Goal: Information Seeking & Learning: Learn about a topic

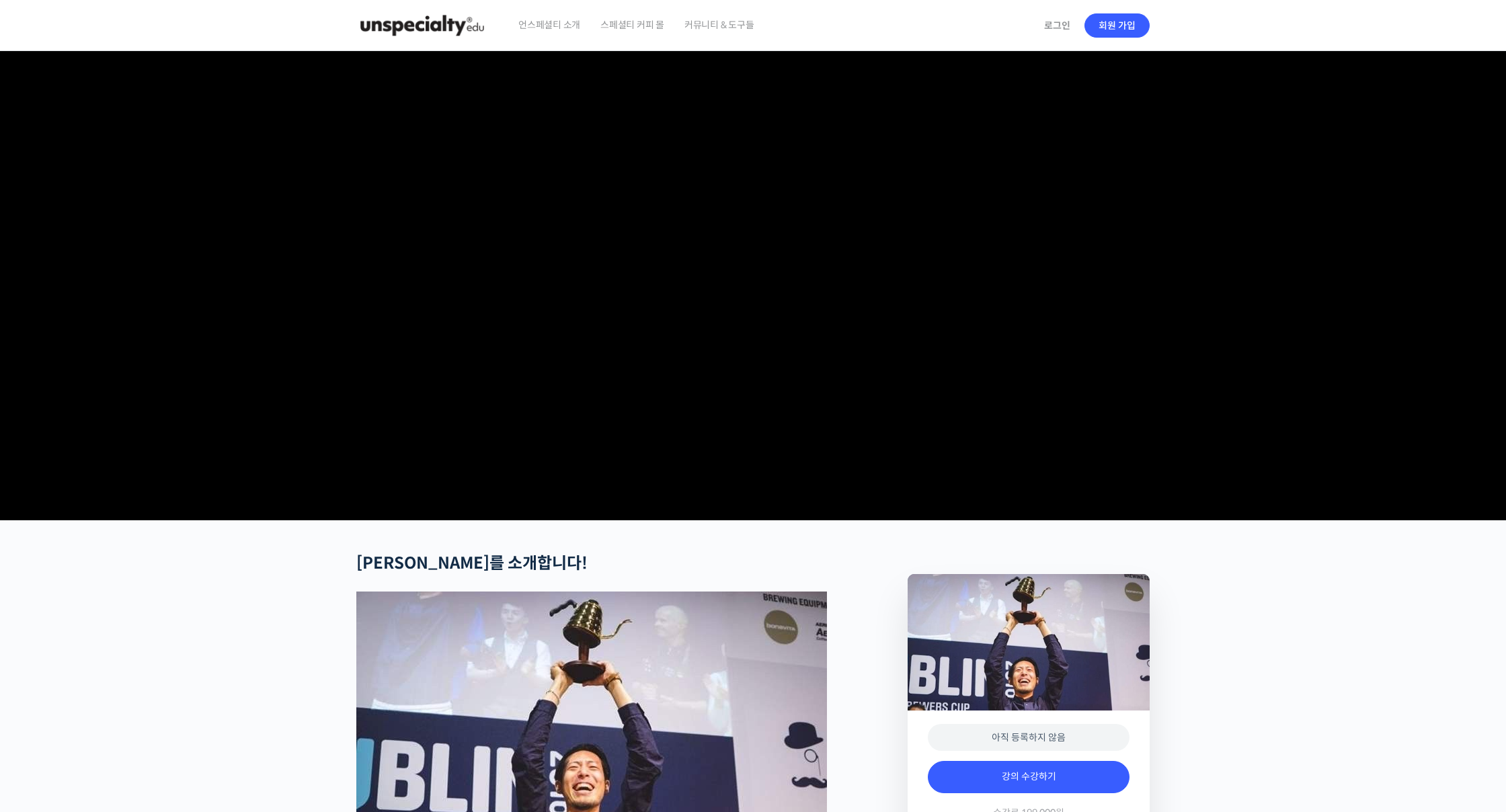
click at [400, 28] on img at bounding box center [422, 24] width 132 height 40
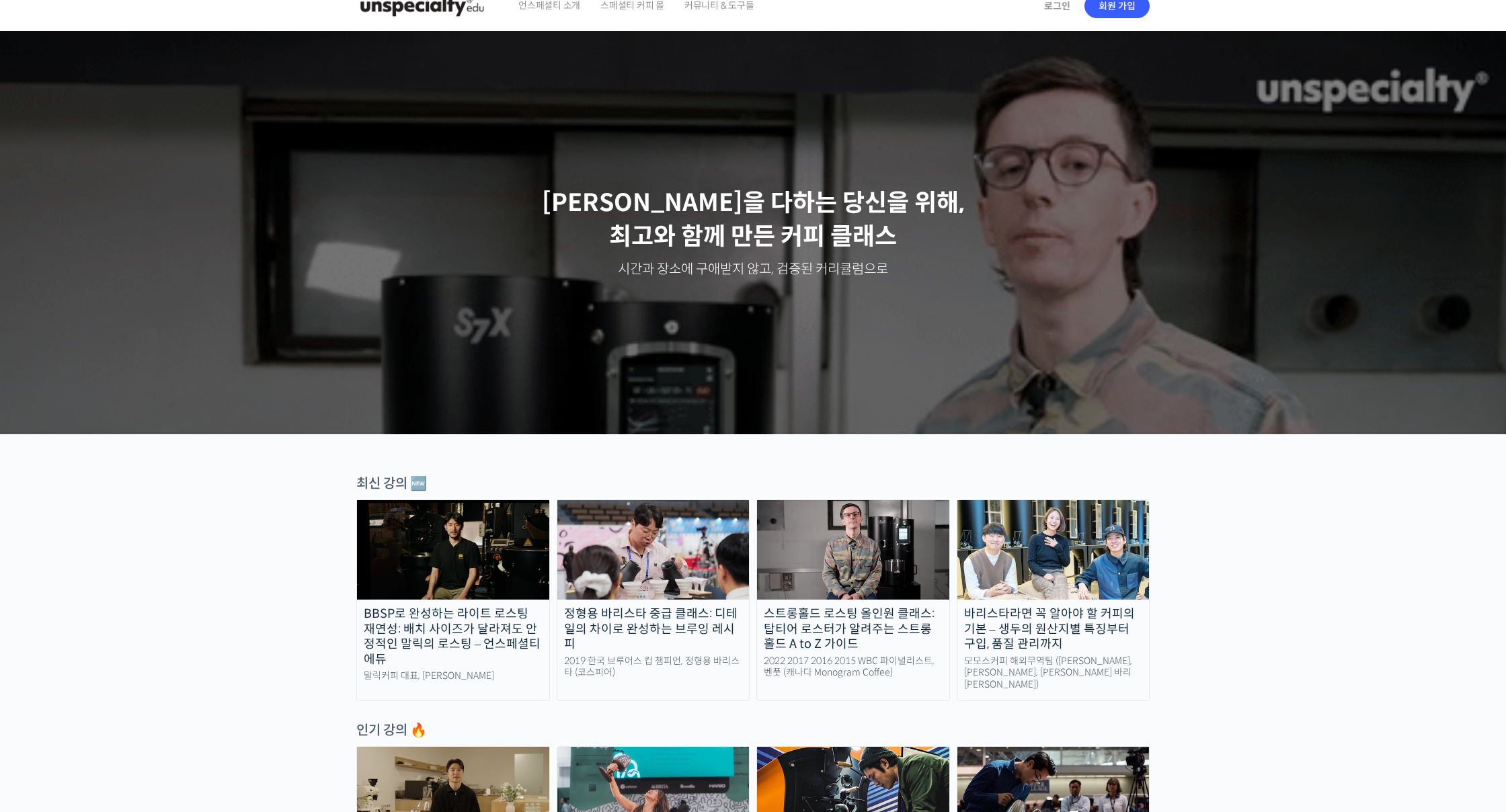
scroll to position [23, 0]
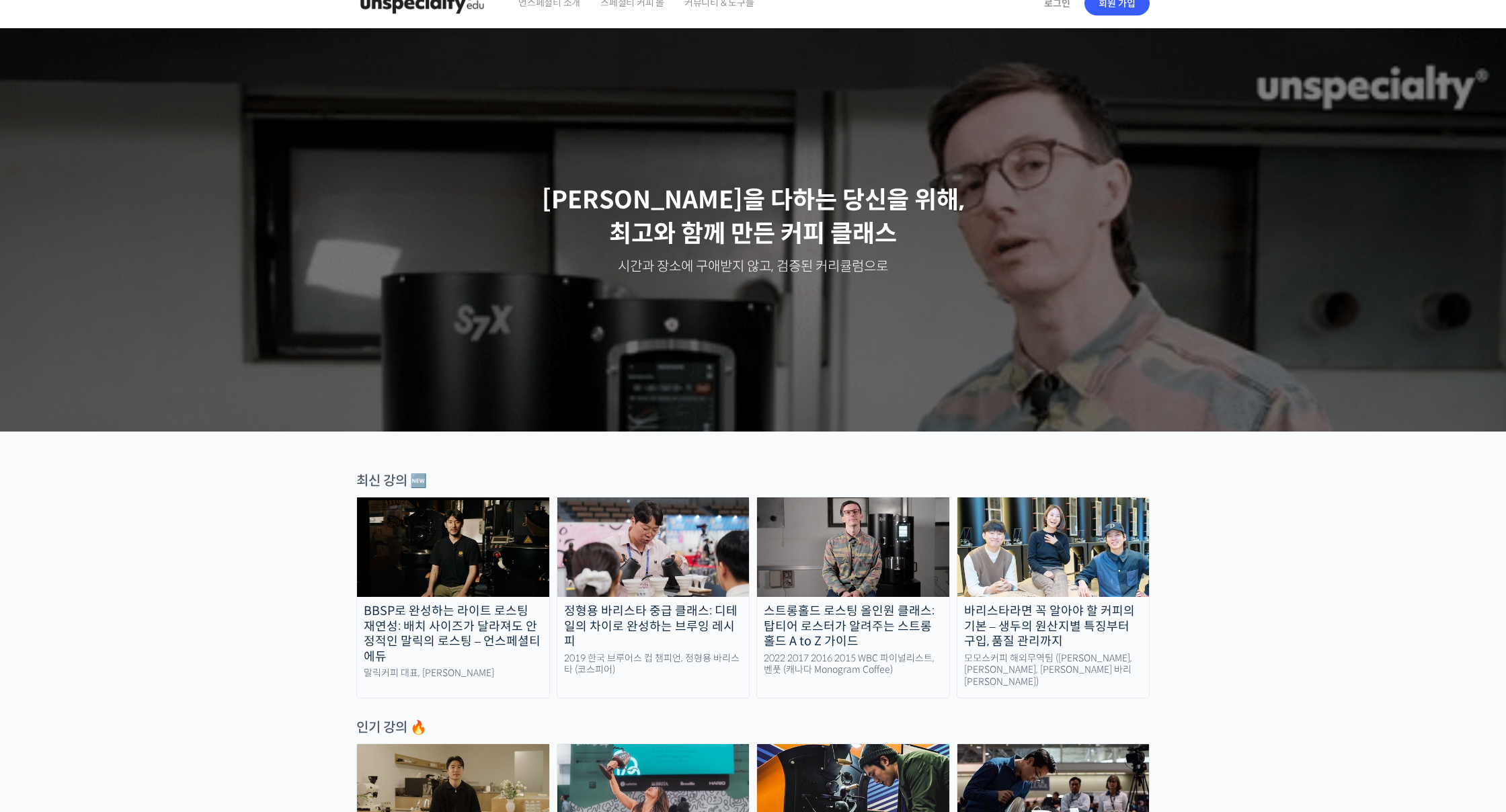
click at [1037, 544] on img at bounding box center [1053, 547] width 192 height 100
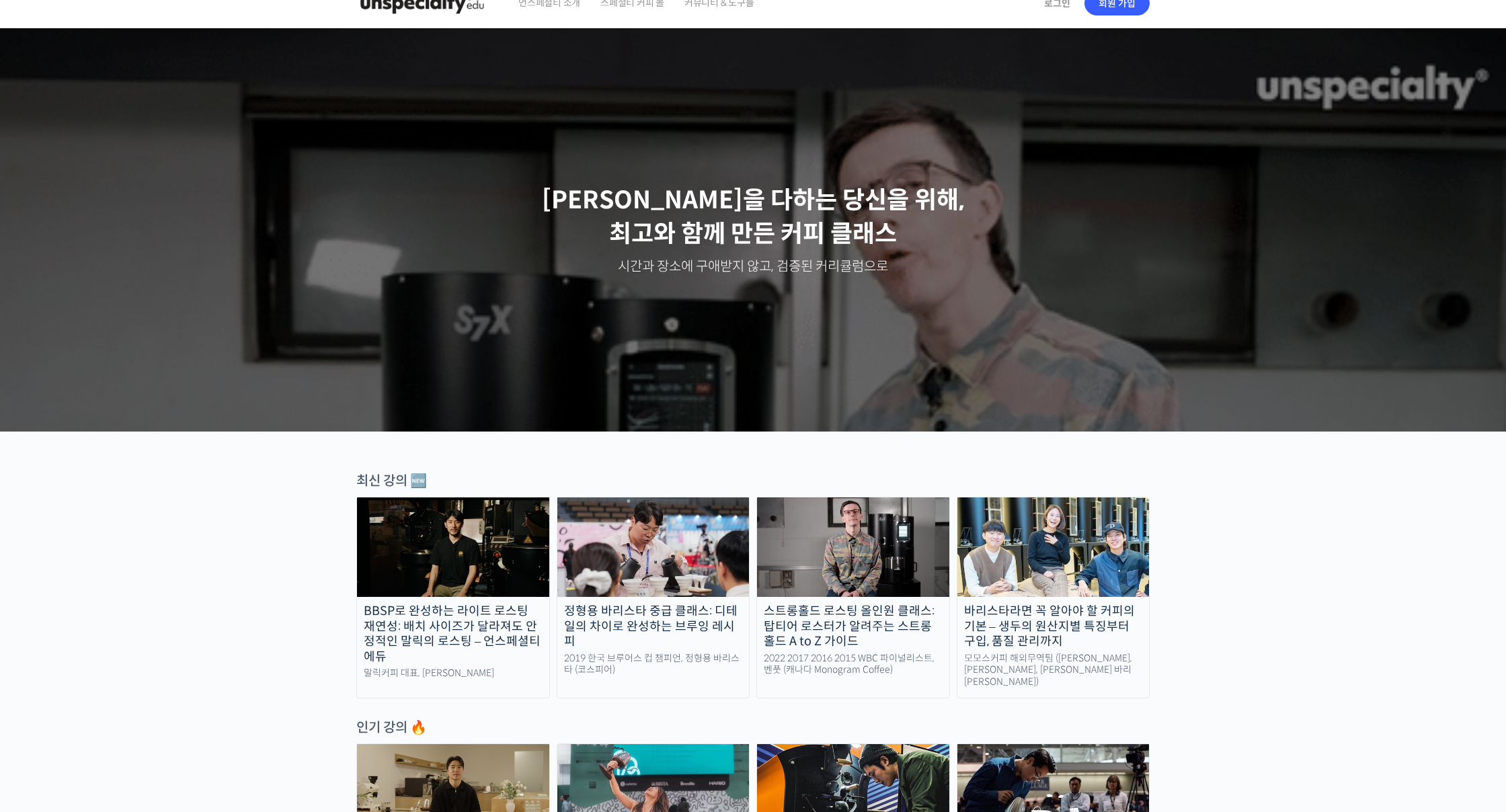
click at [622, 570] on img at bounding box center [654, 547] width 192 height 100
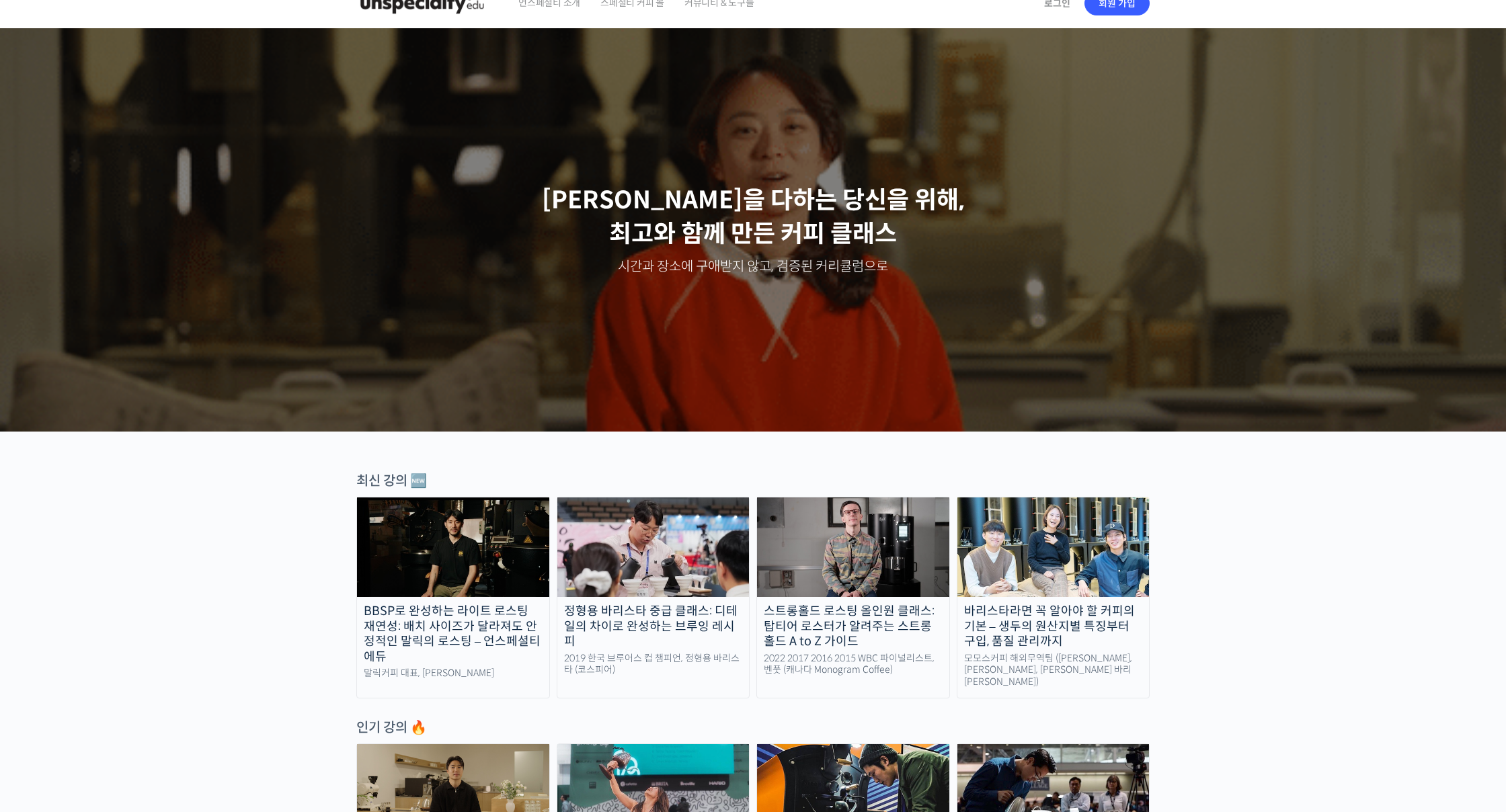
scroll to position [154, 0]
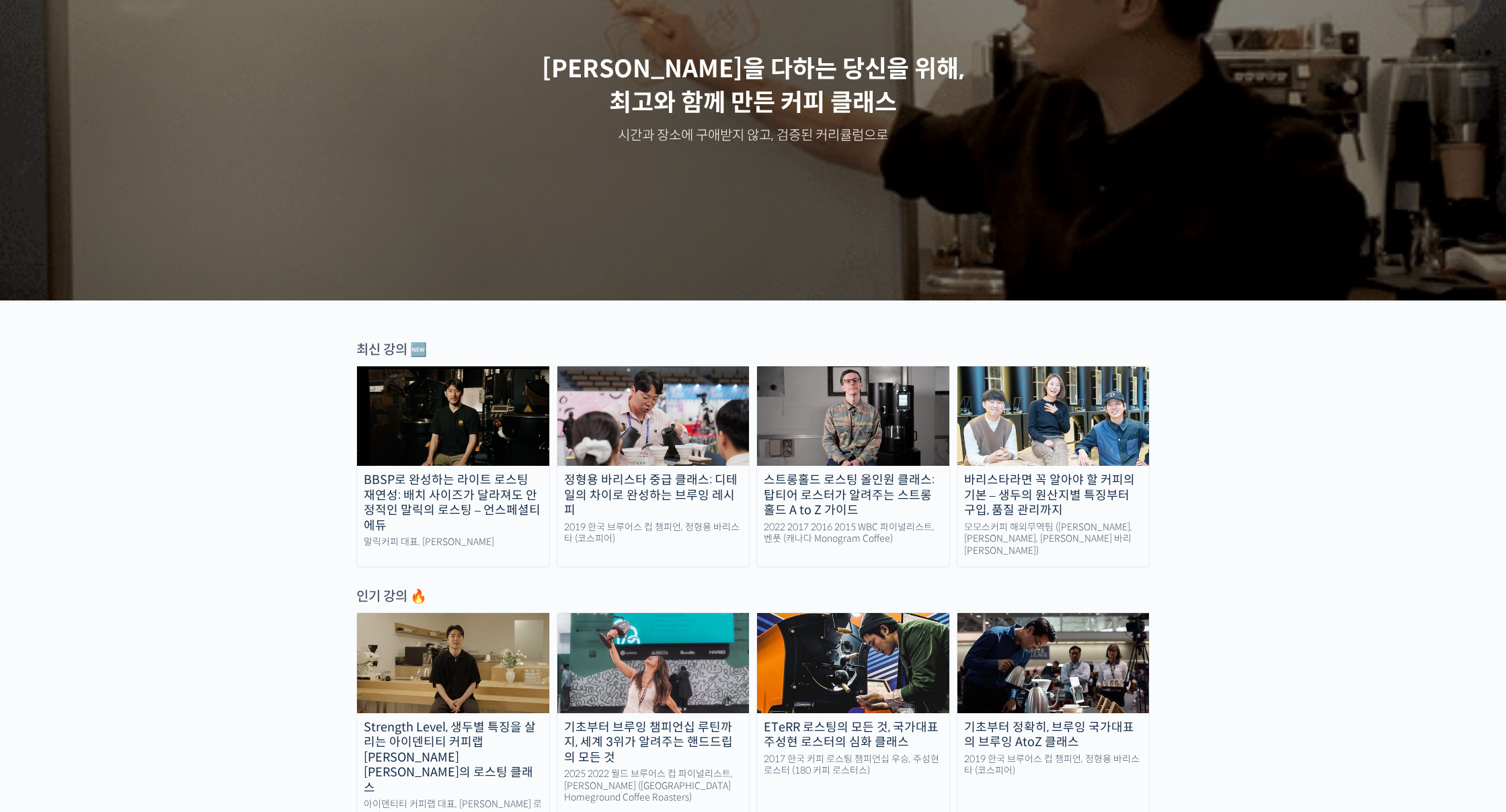
click at [1092, 424] on img at bounding box center [1053, 416] width 192 height 100
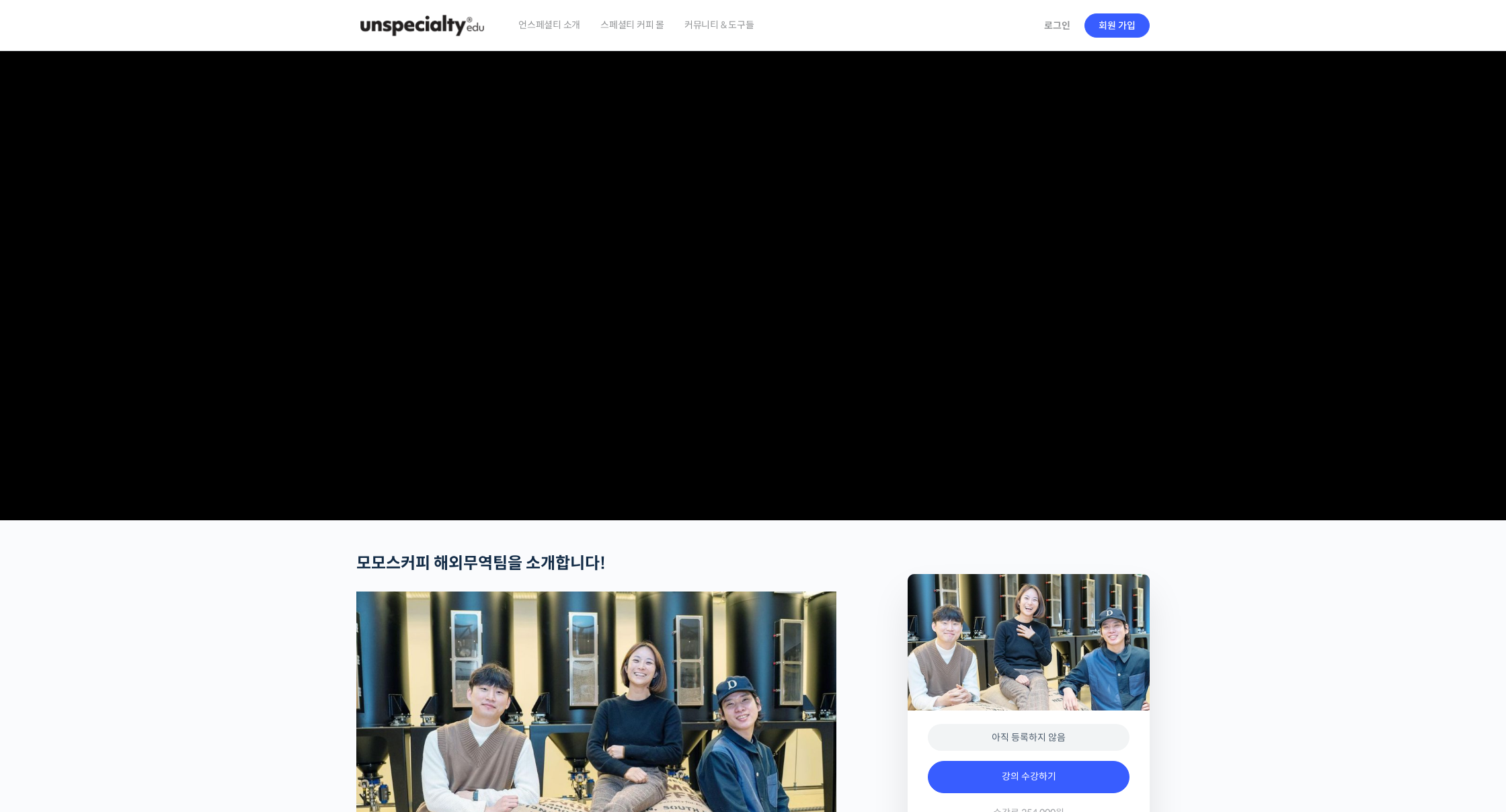
click at [498, 369] on video at bounding box center [753, 283] width 794 height 464
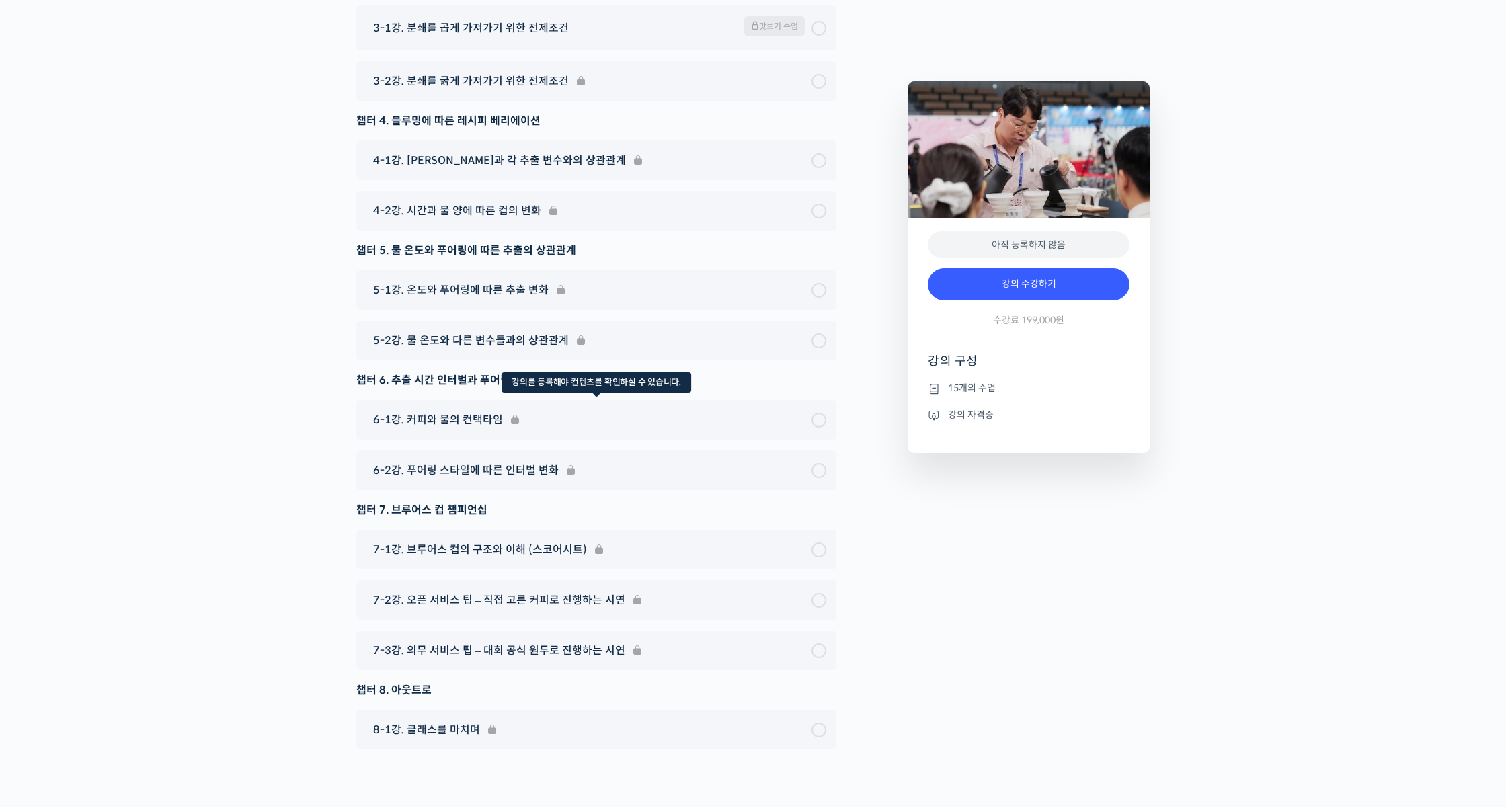
scroll to position [4350, 0]
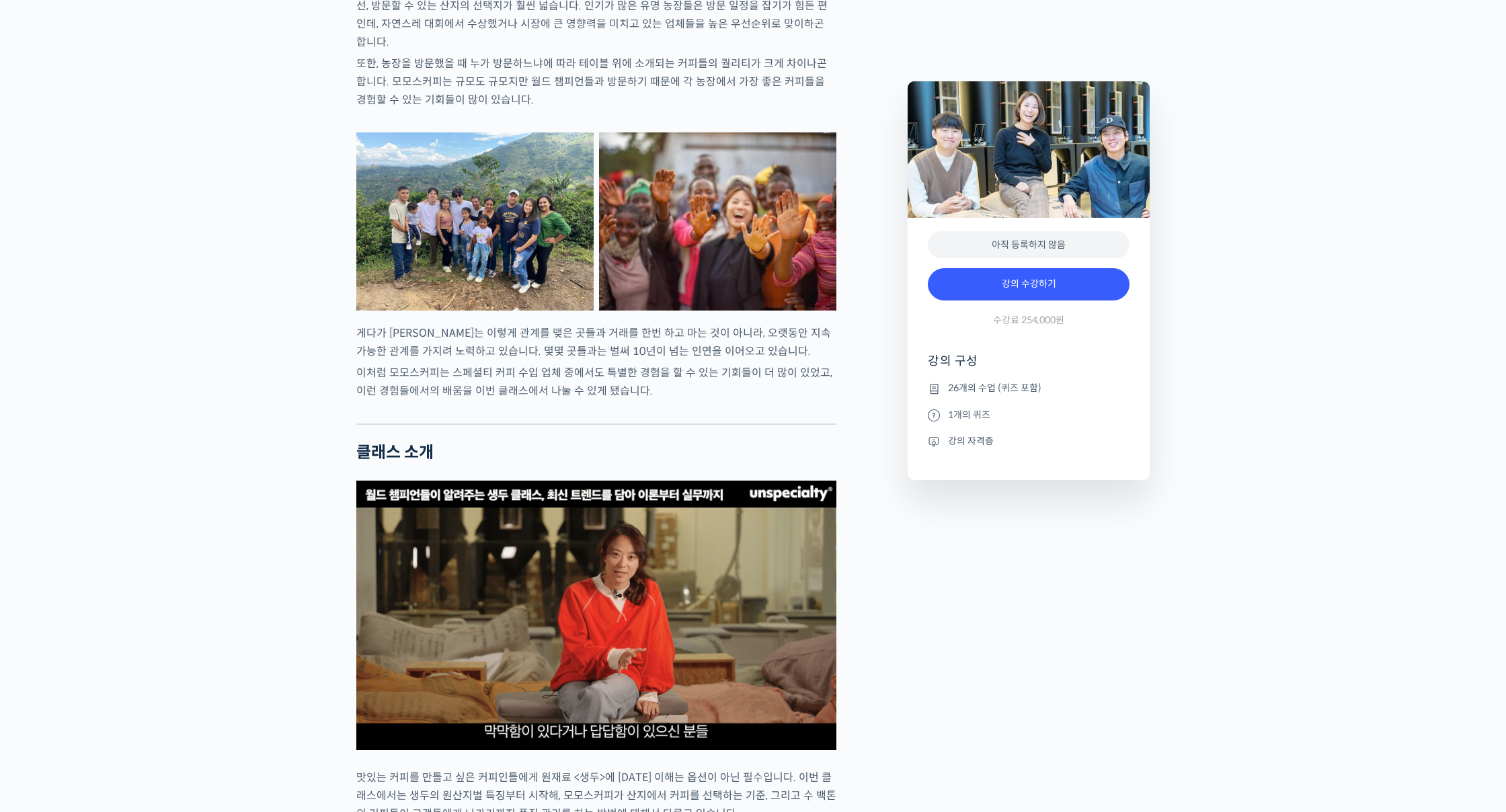
scroll to position [2400, 0]
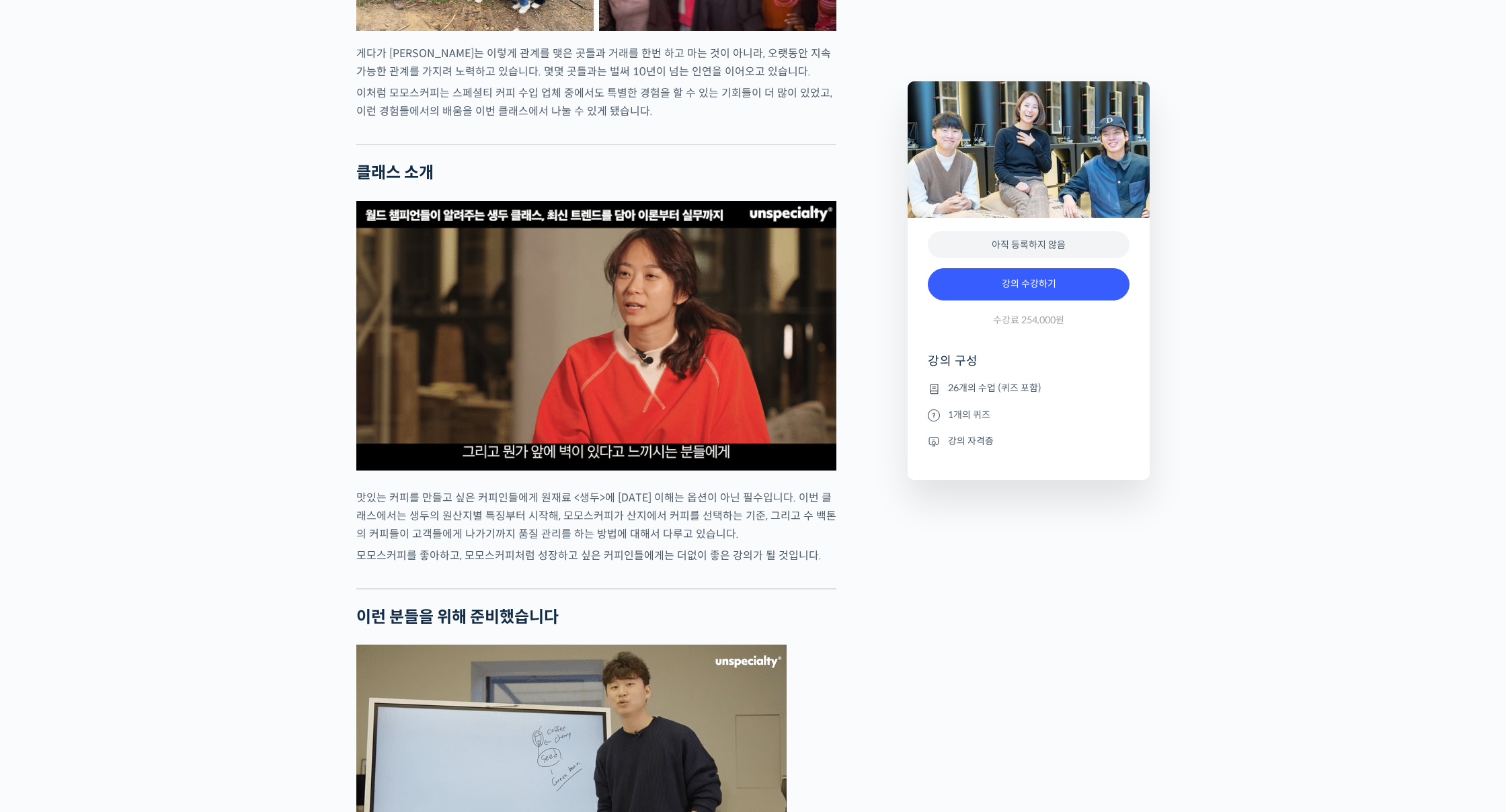
click at [519, 355] on img at bounding box center [596, 336] width 480 height 270
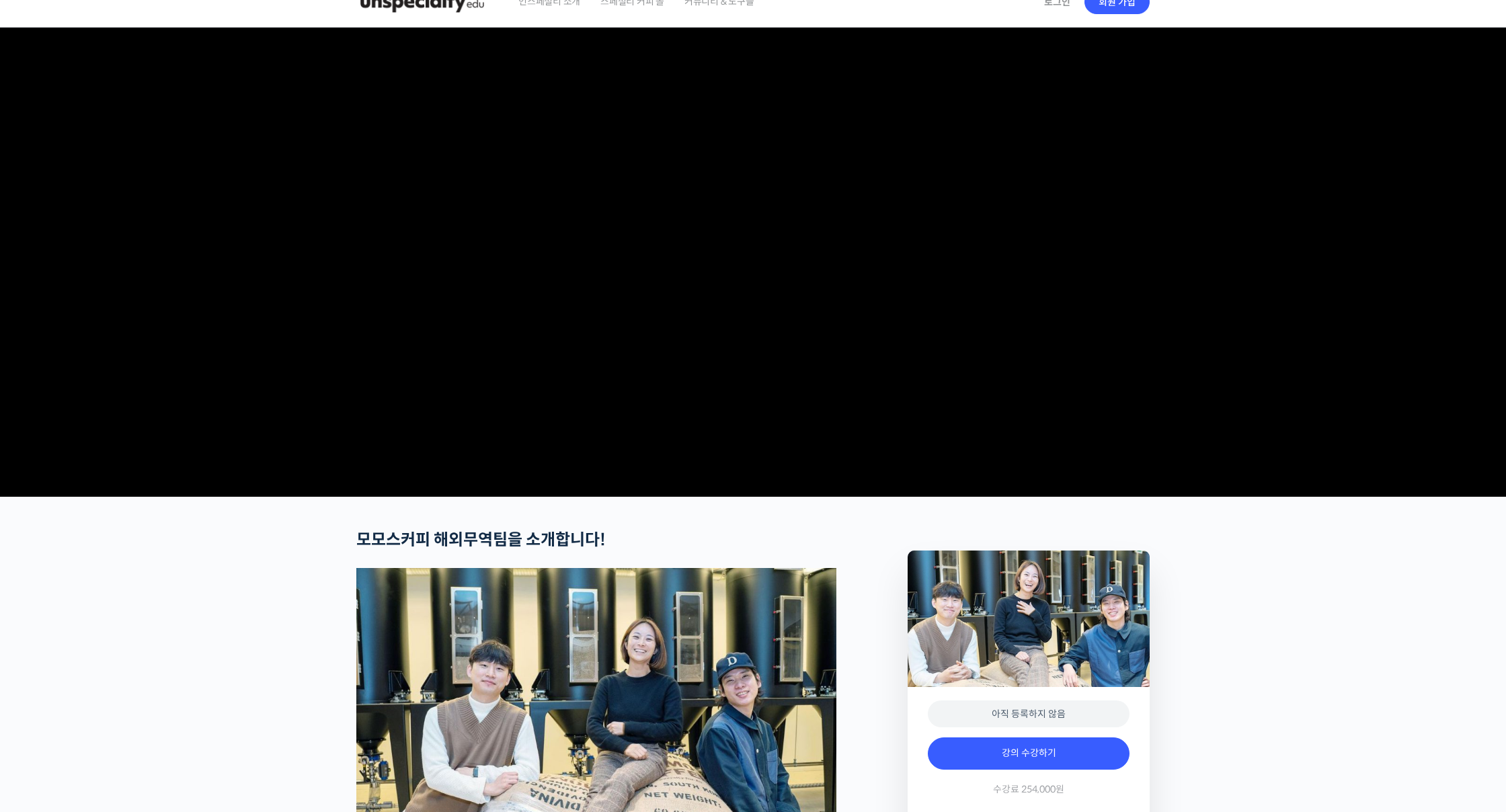
scroll to position [0, 0]
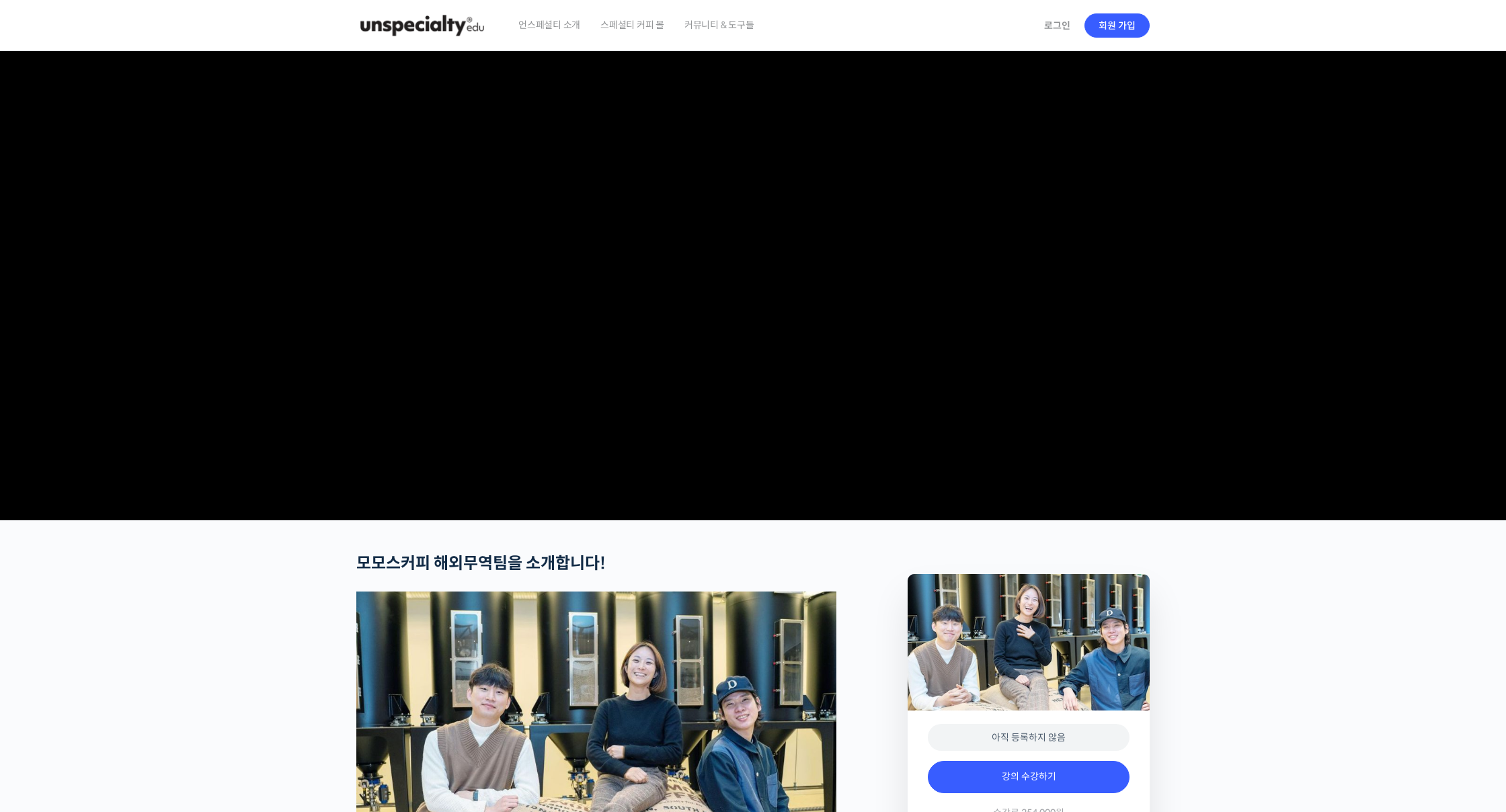
click at [654, 261] on video at bounding box center [753, 283] width 794 height 464
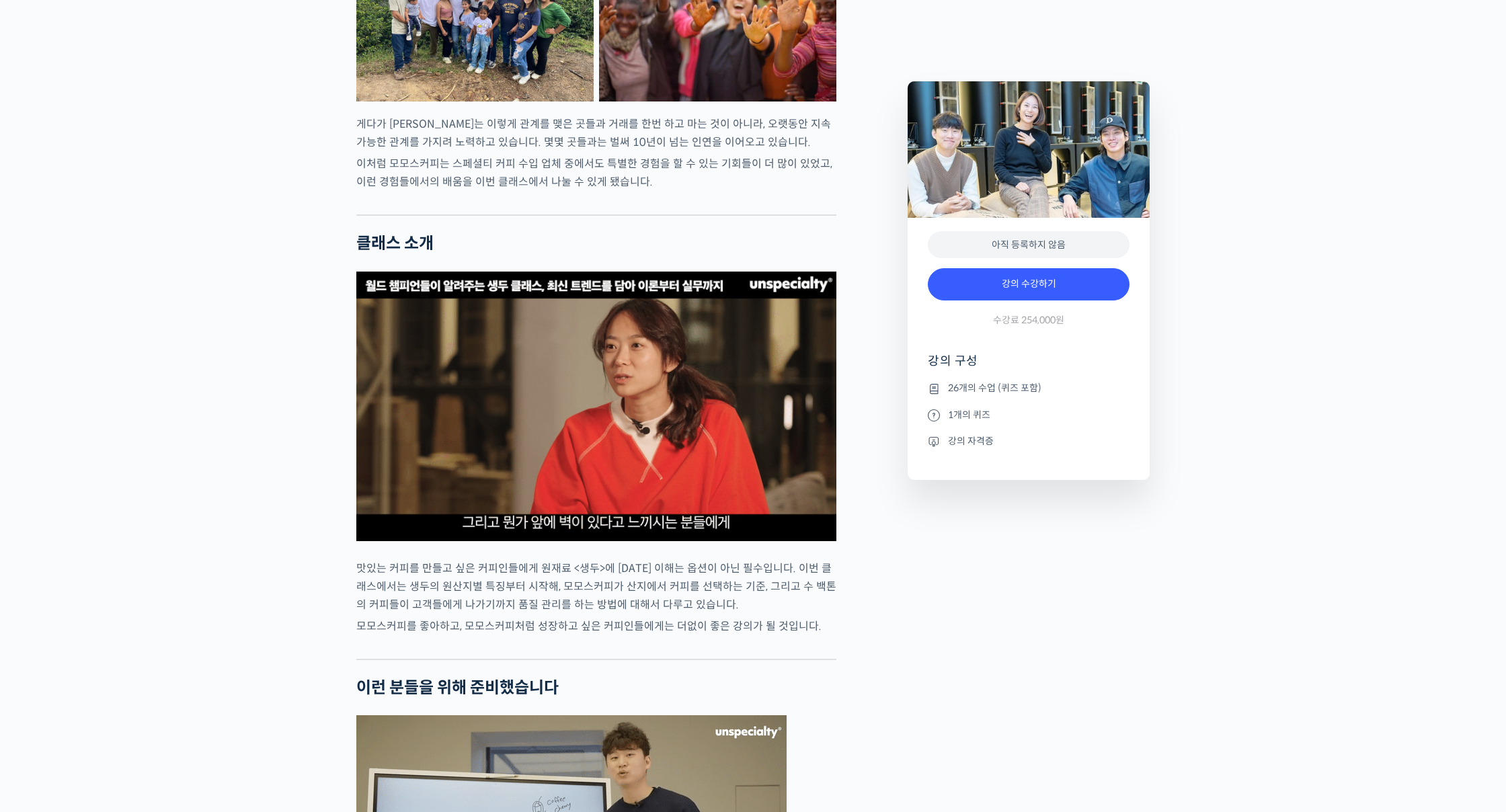
scroll to position [2606, 0]
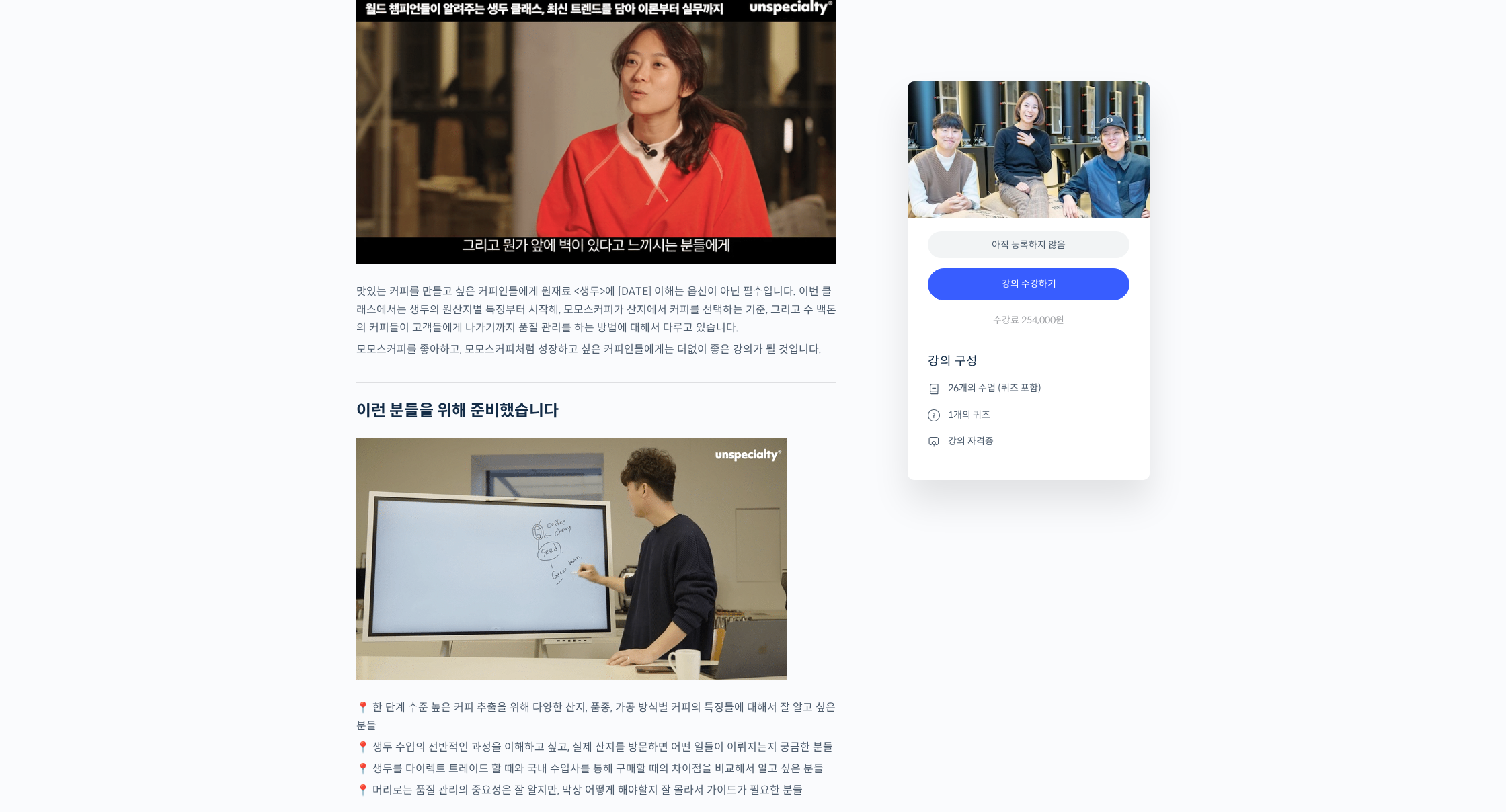
click at [794, 382] on div at bounding box center [596, 372] width 480 height 21
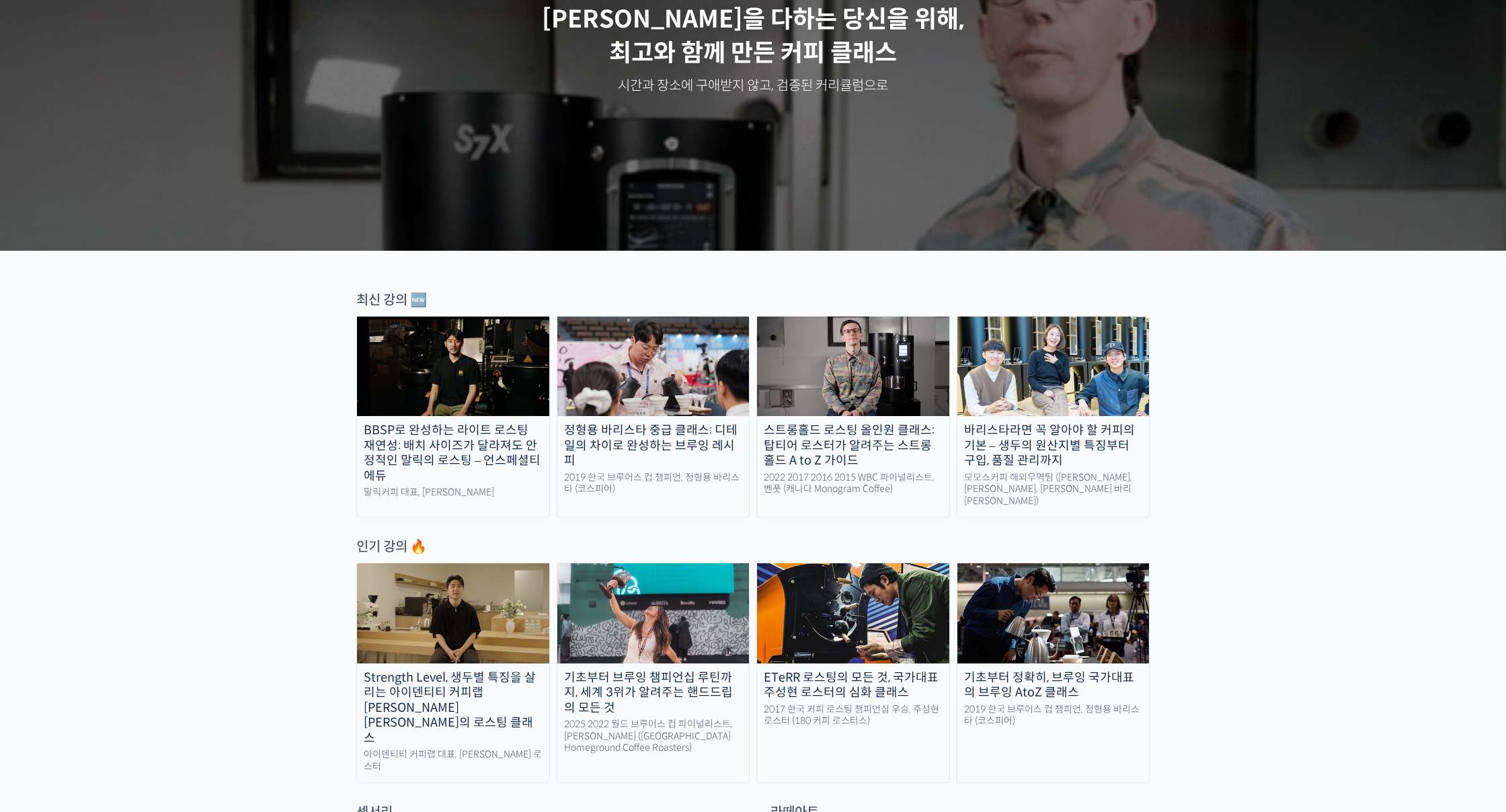
scroll to position [297, 0]
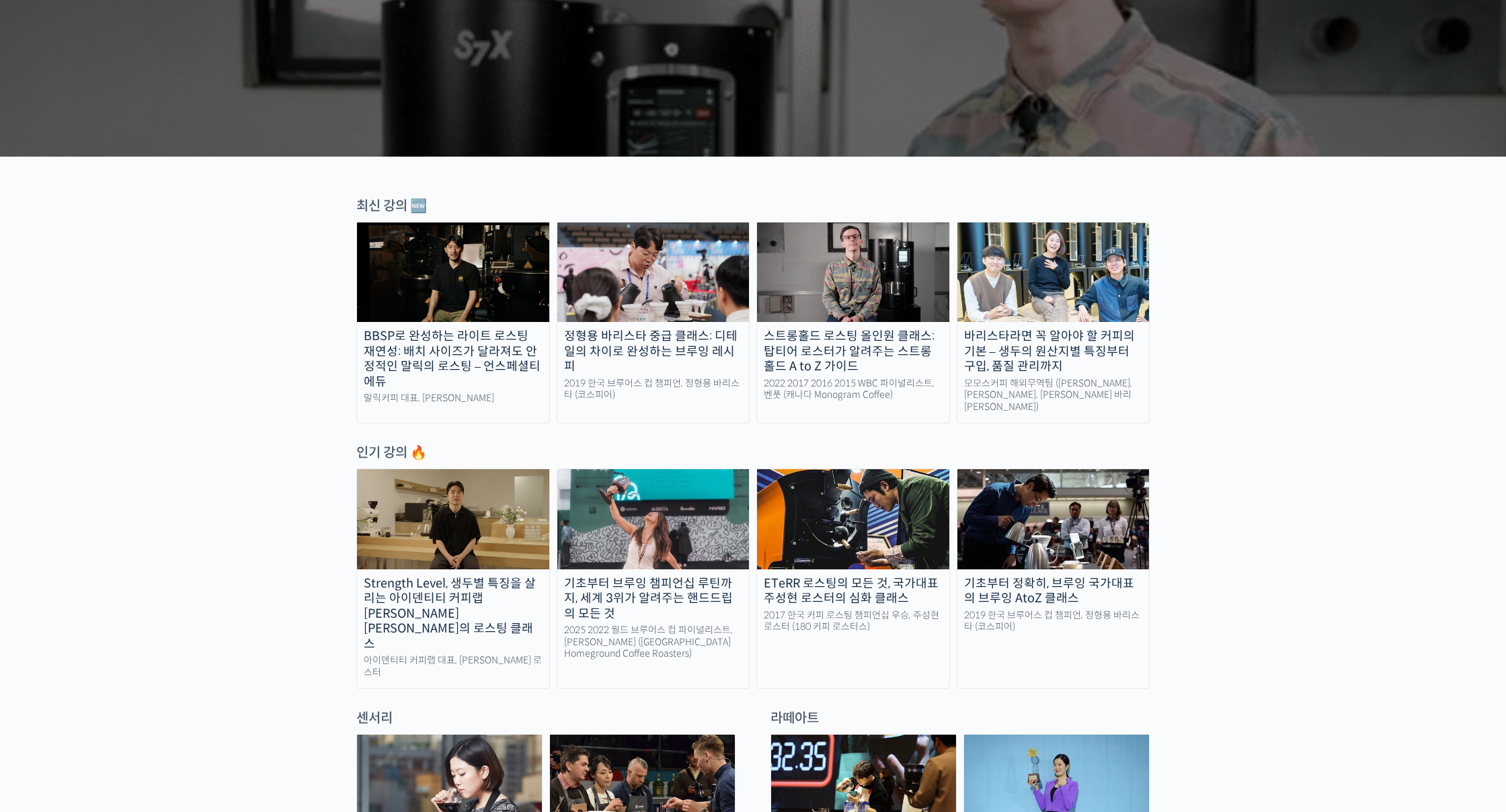
click at [628, 536] on img at bounding box center [654, 519] width 192 height 100
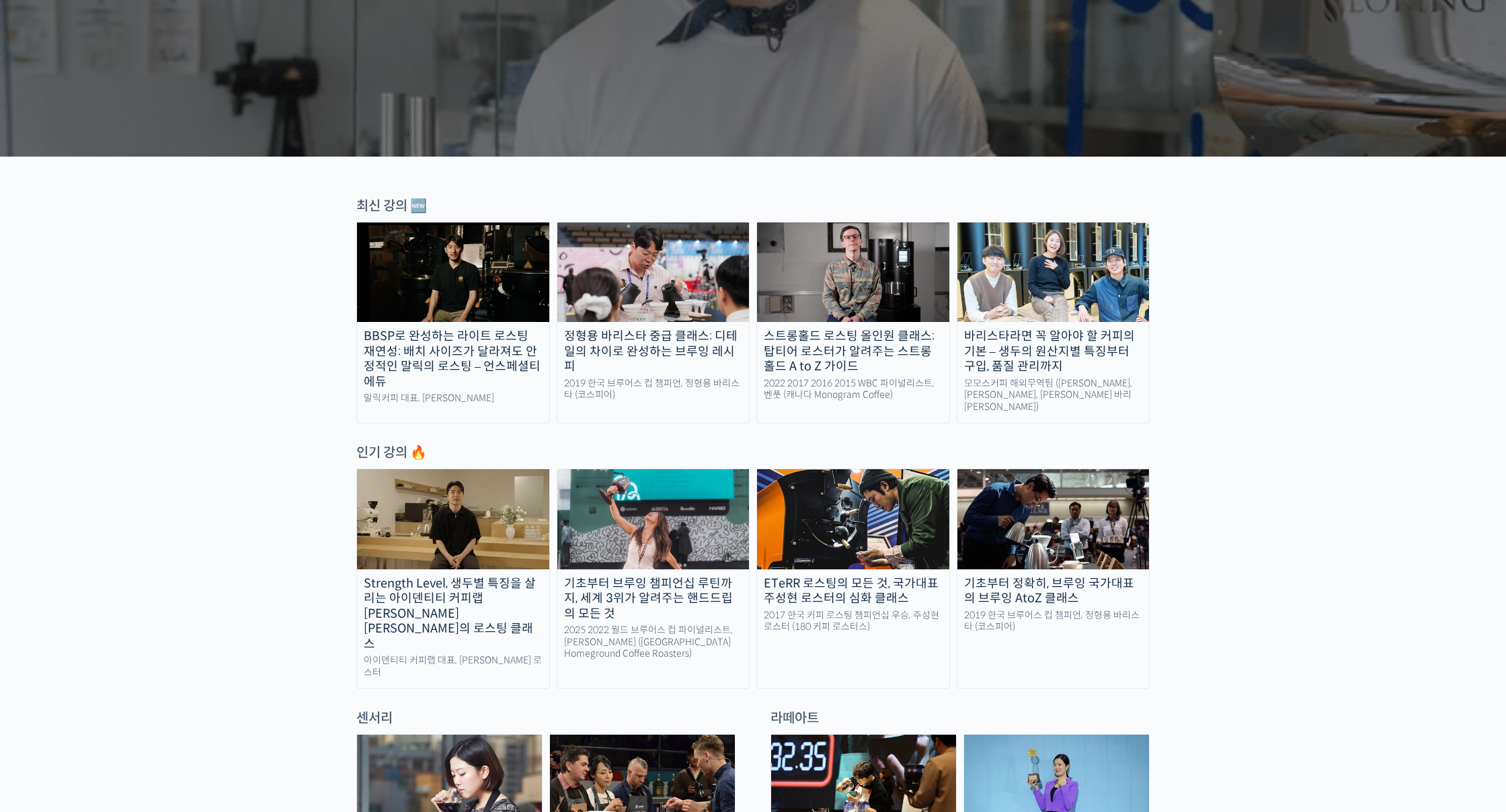
click at [1111, 529] on img at bounding box center [1053, 519] width 192 height 100
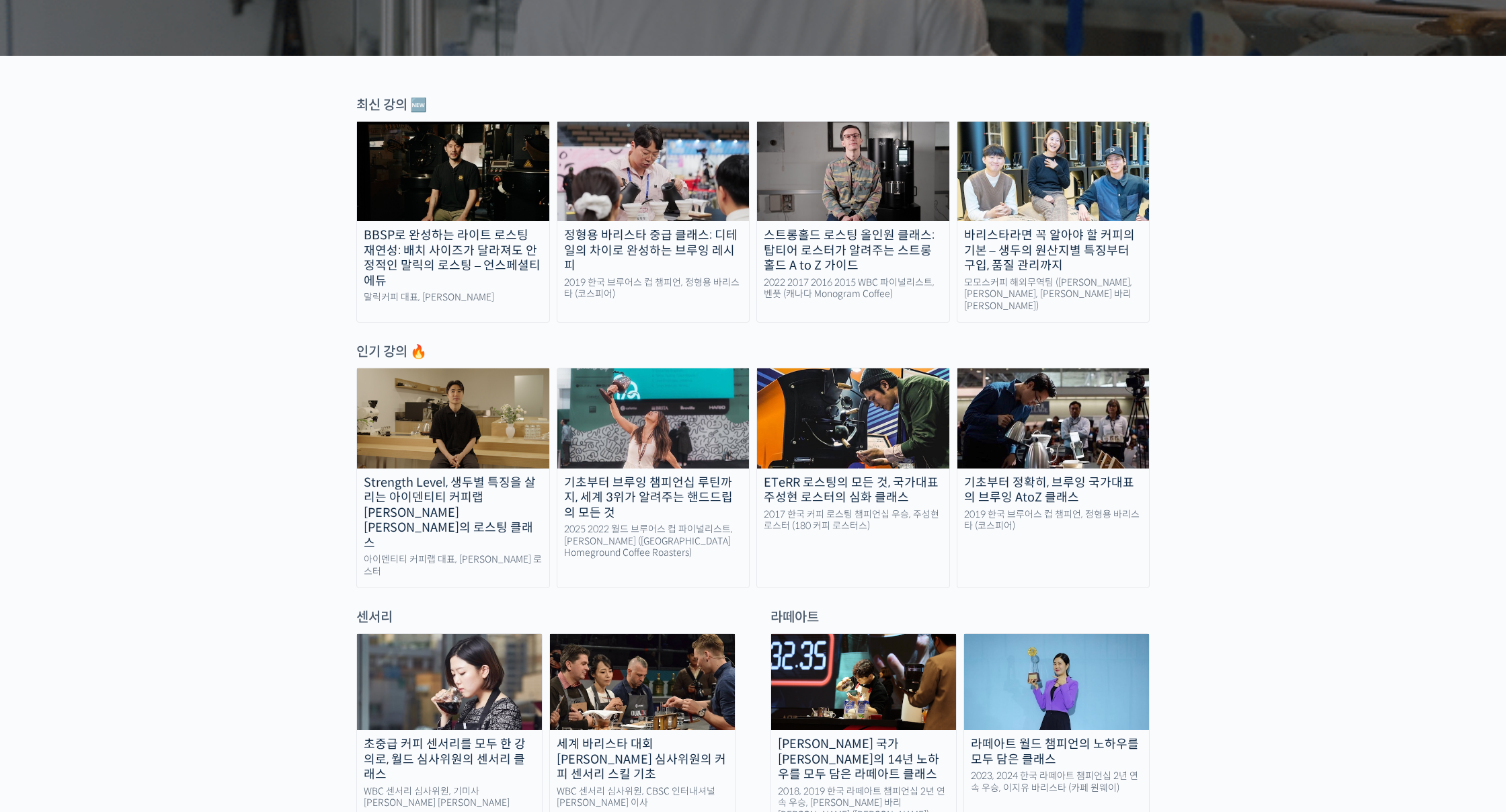
scroll to position [665, 0]
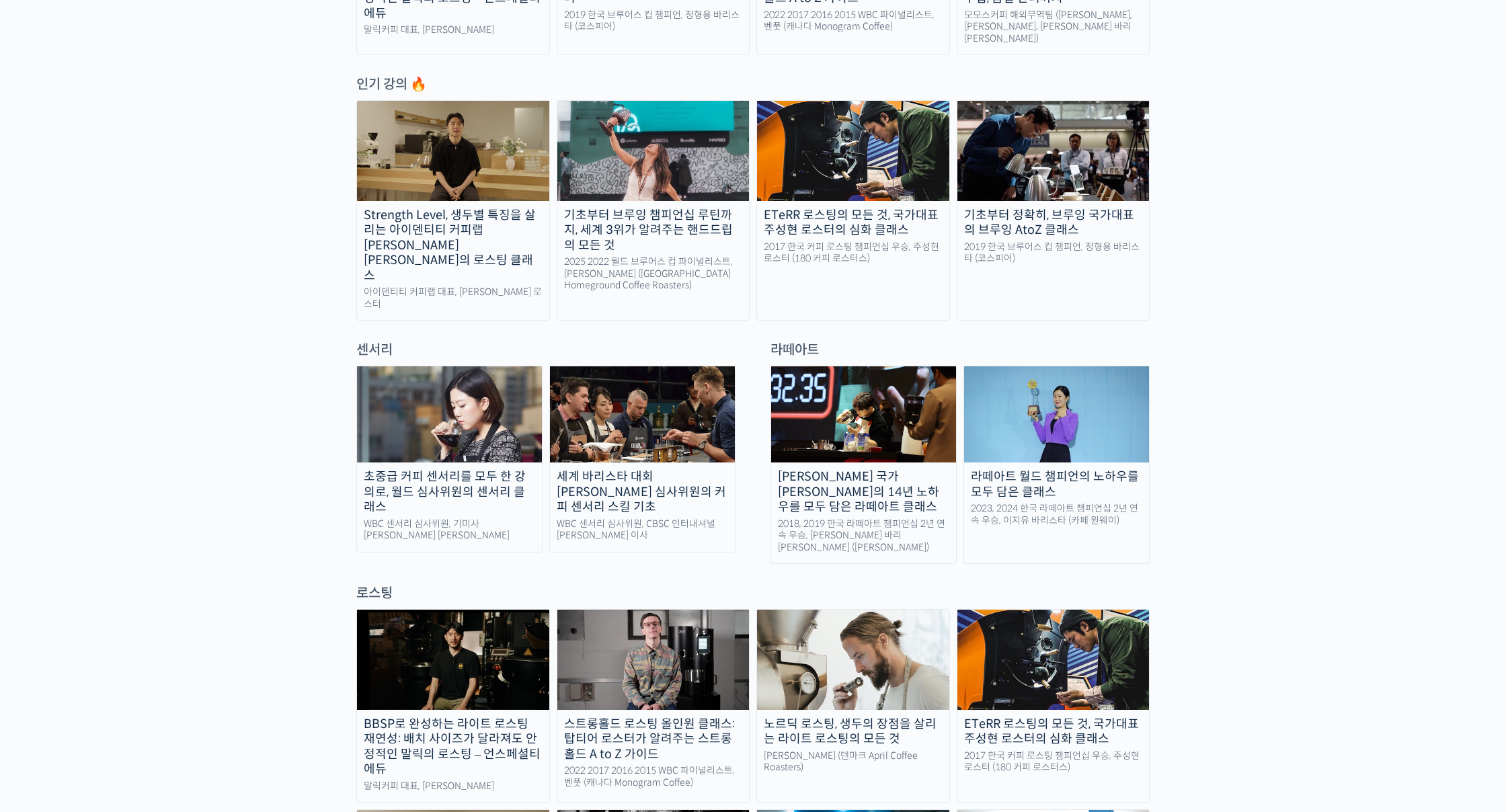
click at [637, 416] on img at bounding box center [642, 414] width 185 height 96
click at [453, 378] on img at bounding box center [449, 414] width 185 height 96
click at [641, 408] on img at bounding box center [642, 414] width 185 height 96
click at [465, 378] on img at bounding box center [449, 414] width 185 height 96
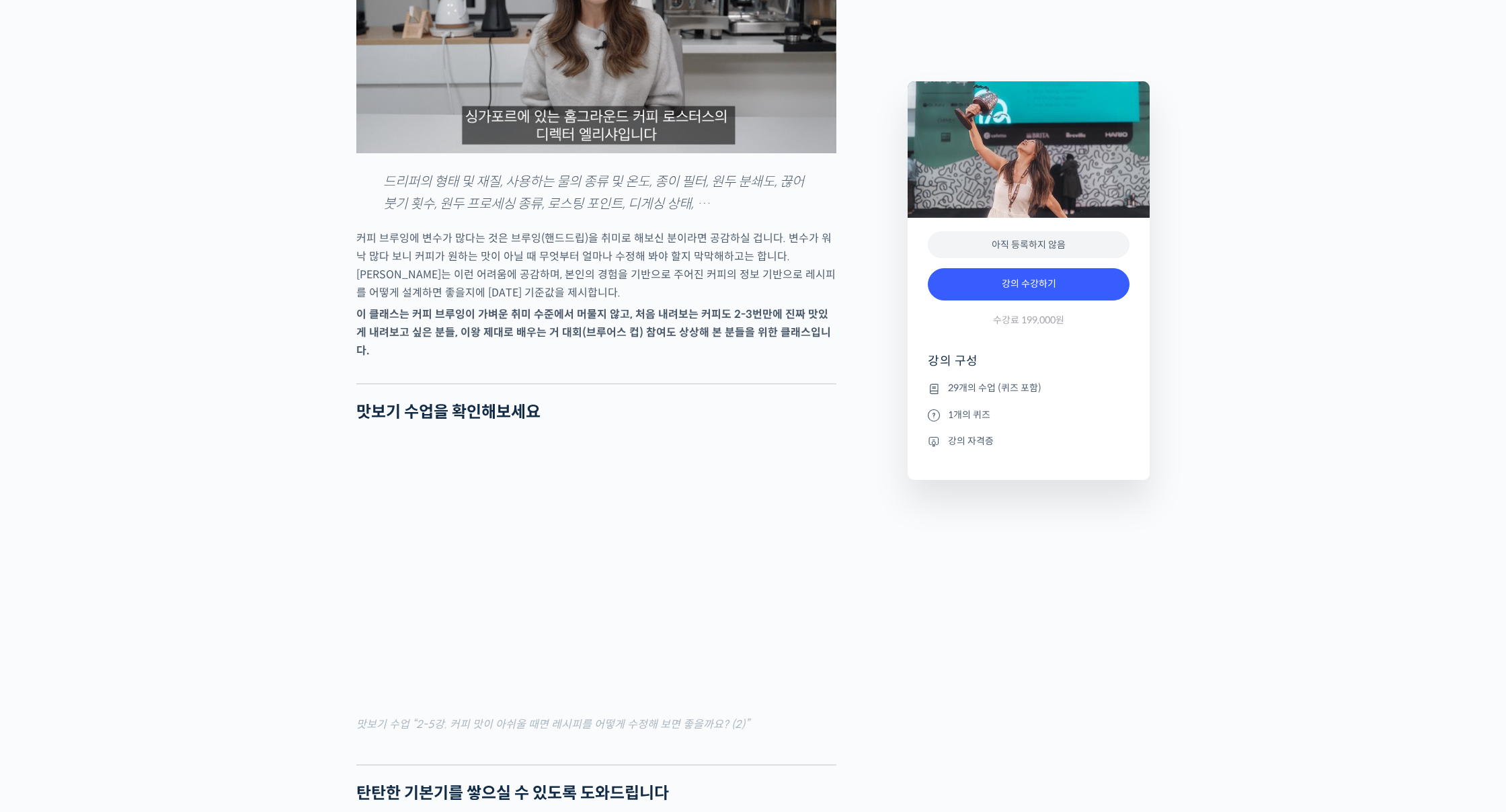
scroll to position [1617, 0]
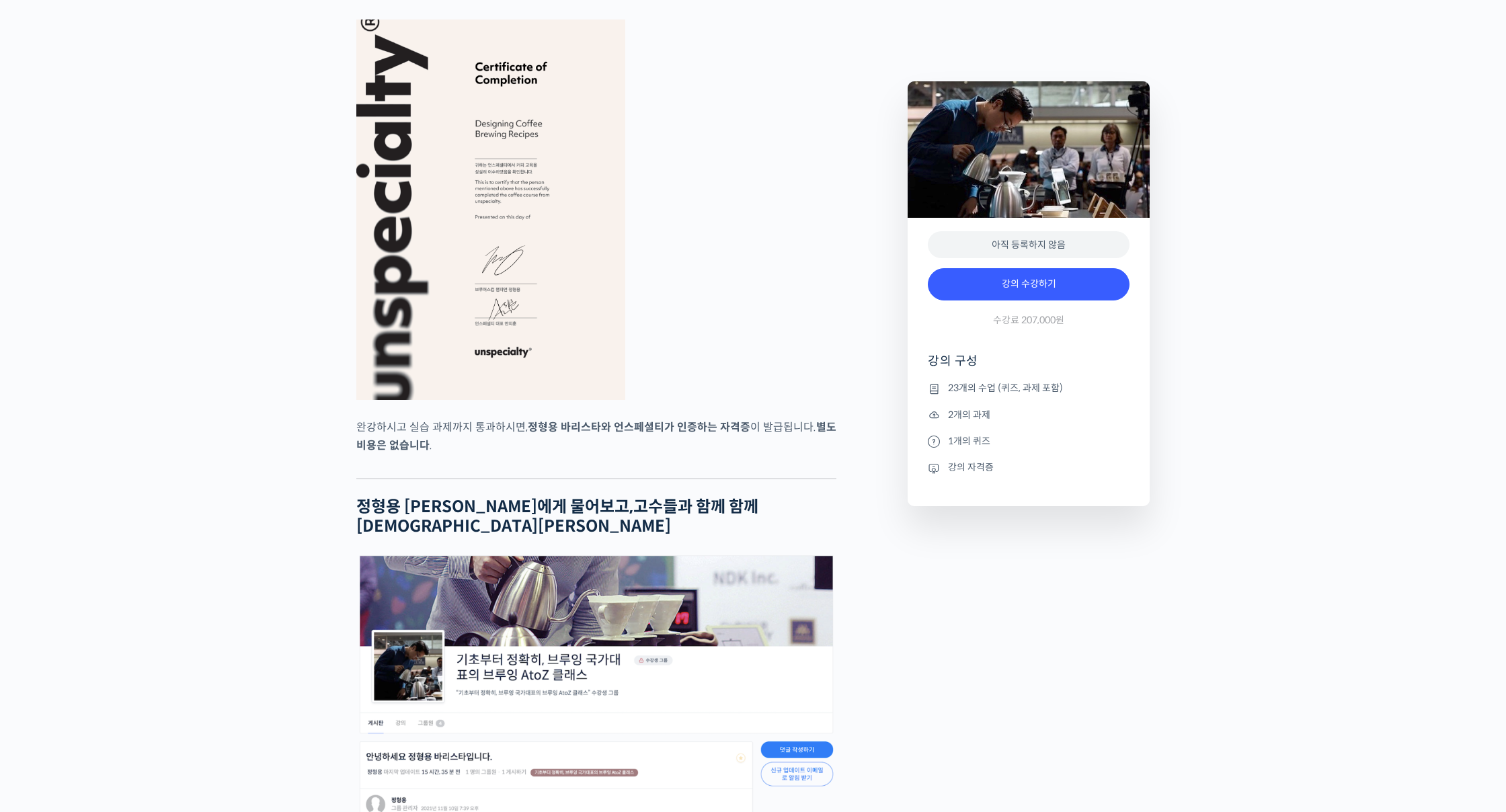
scroll to position [5869, 0]
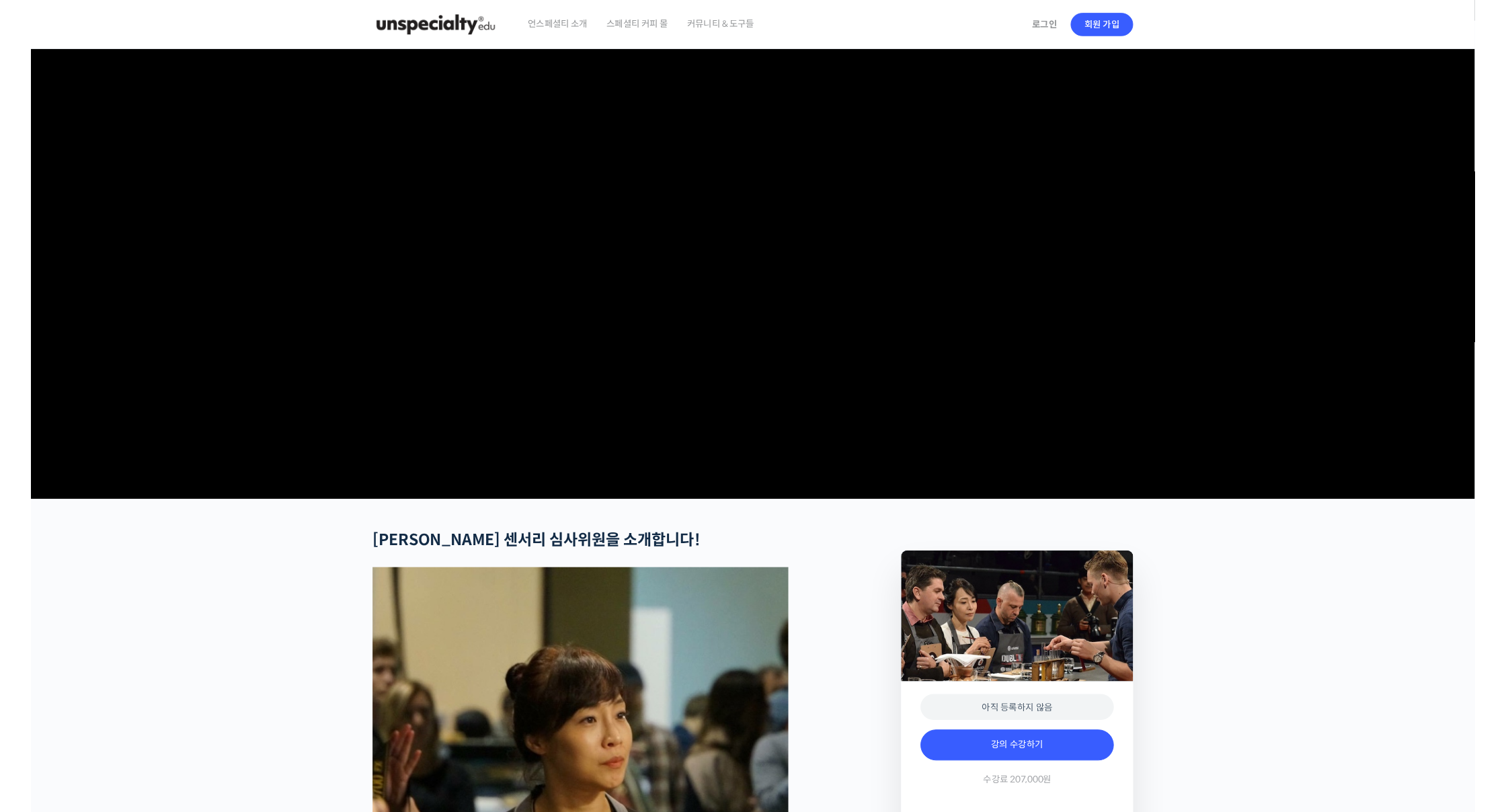
scroll to position [1575, 0]
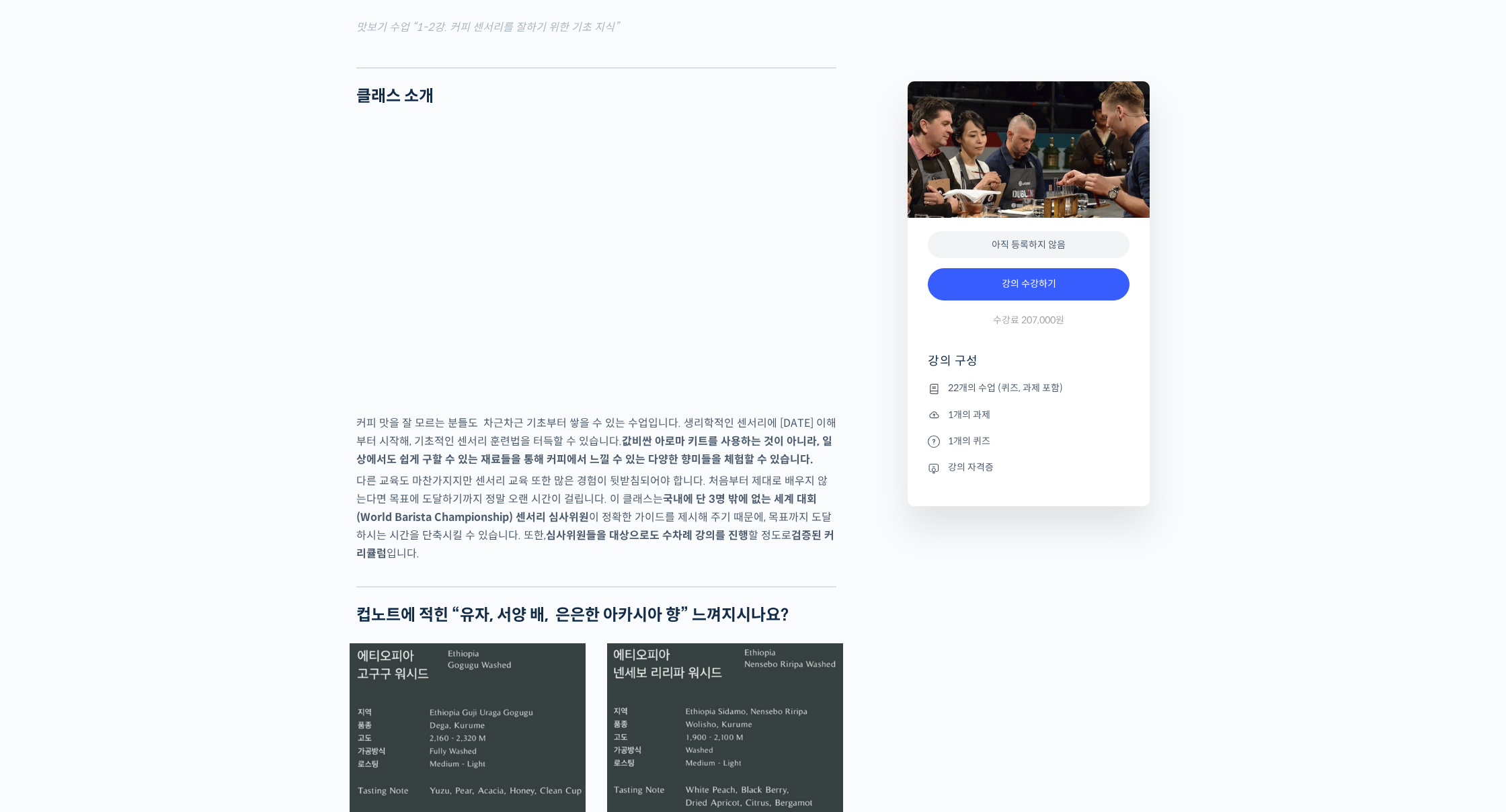
scroll to position [1870, 0]
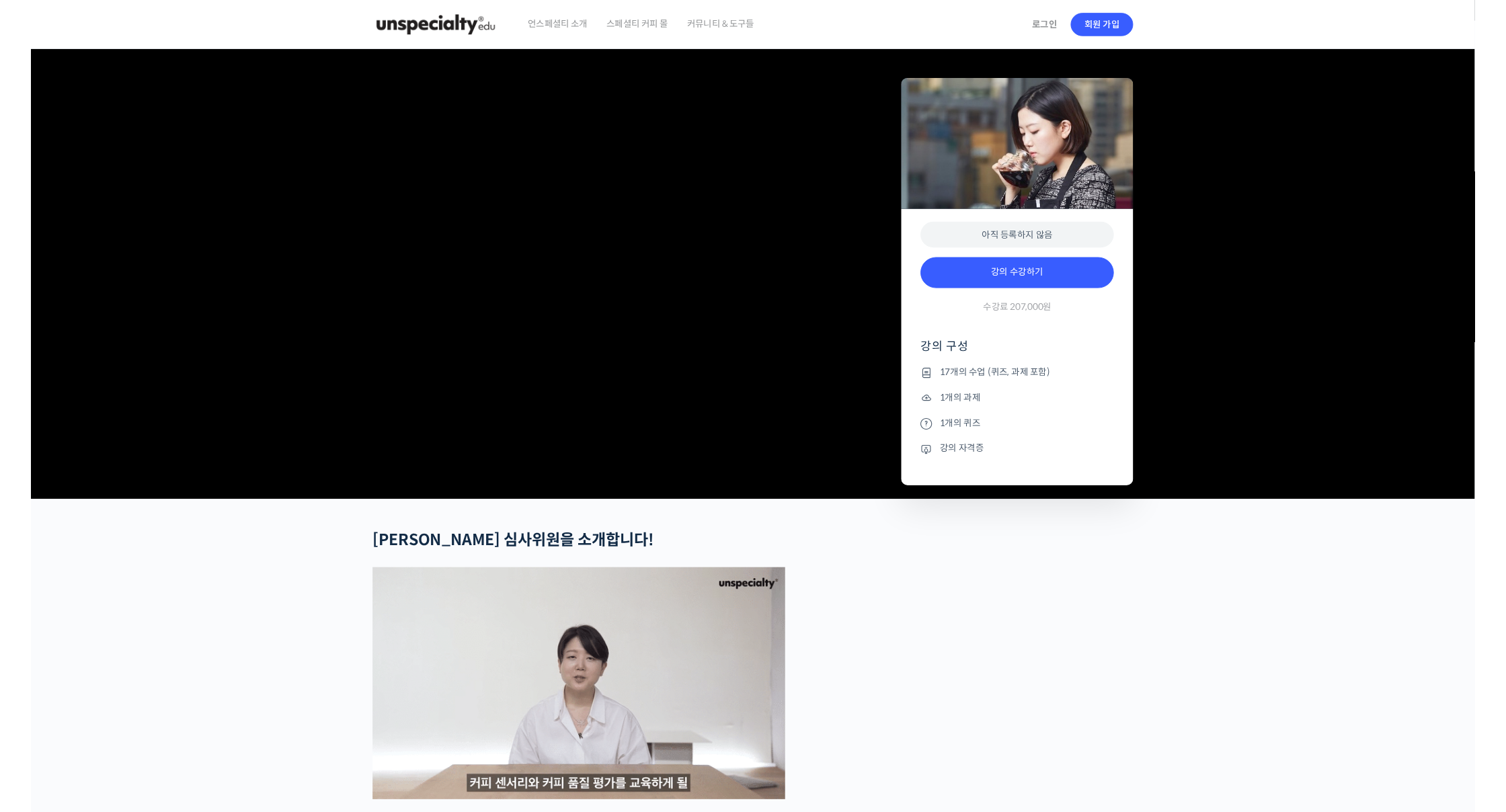
scroll to position [1100, 0]
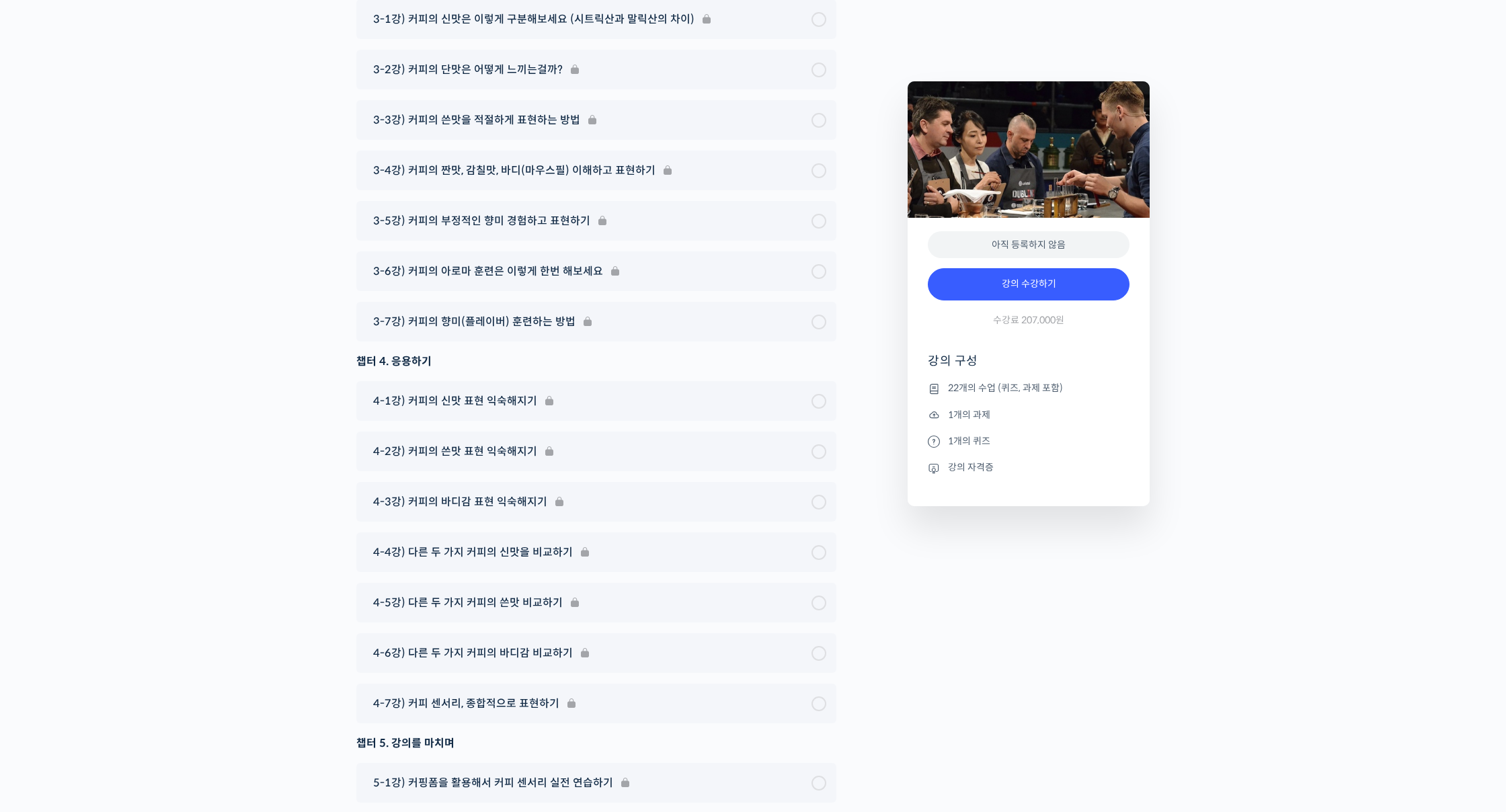
scroll to position [8145, 0]
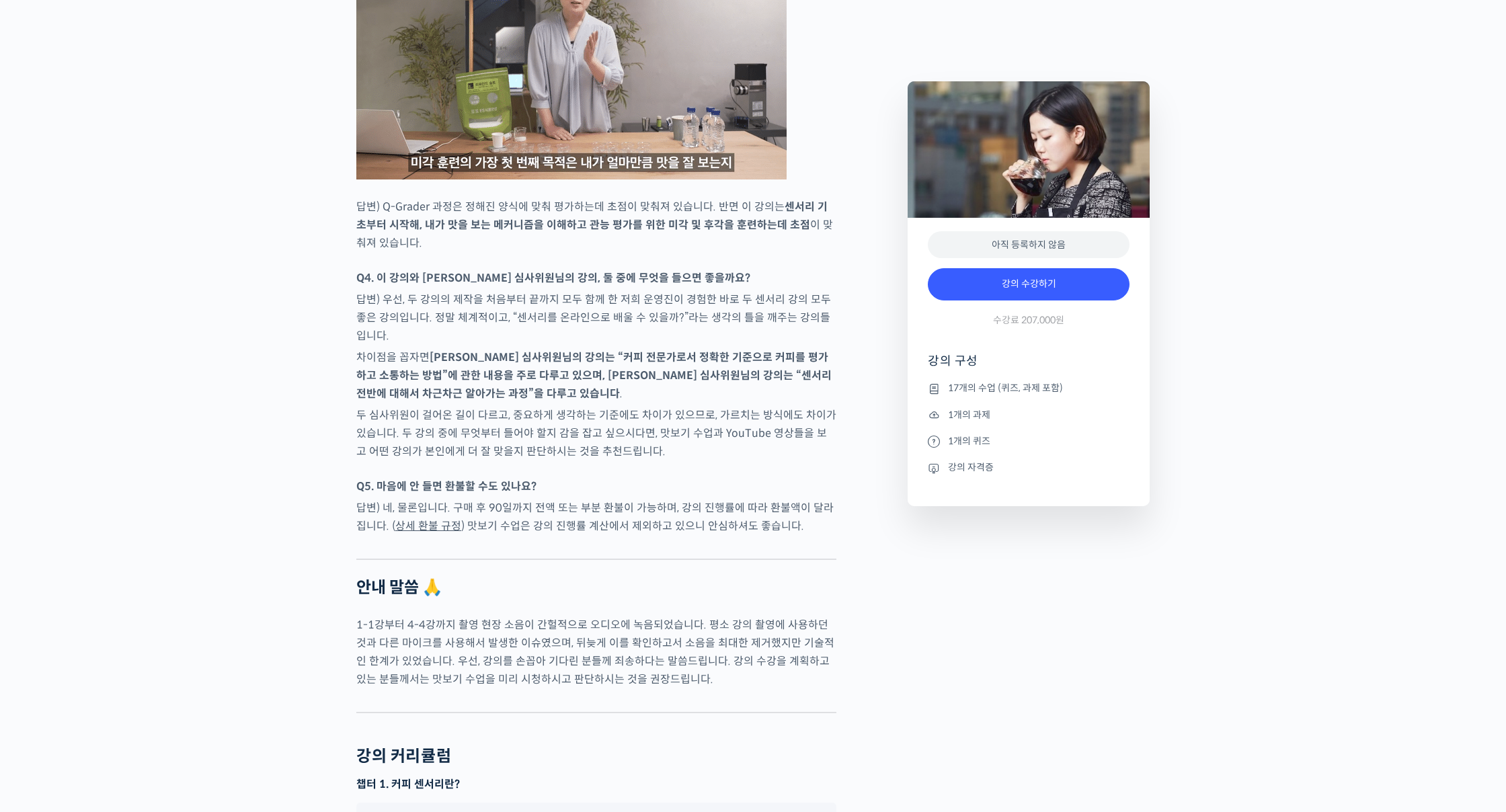
scroll to position [8354, 0]
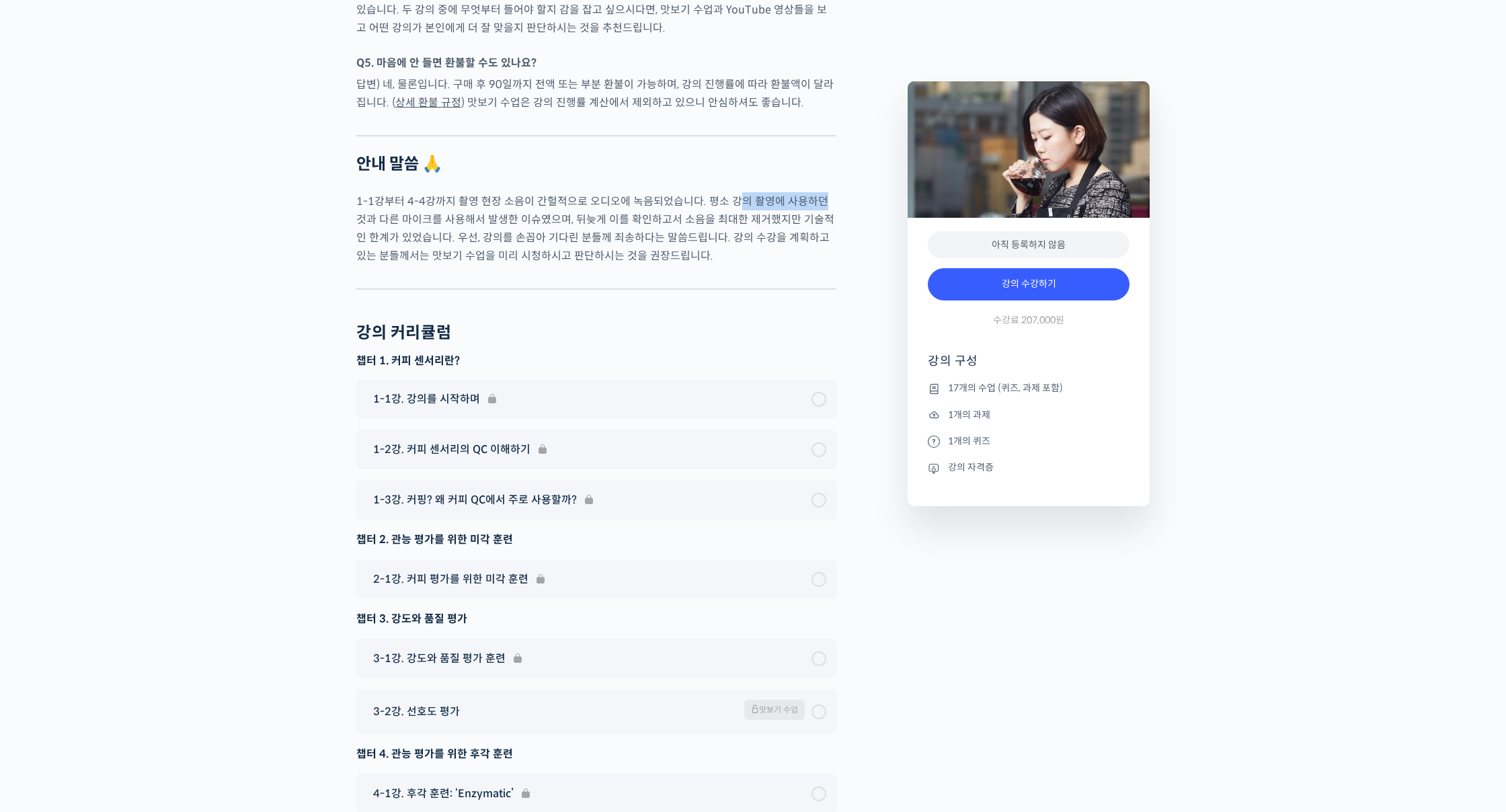
drag, startPoint x: 731, startPoint y: 181, endPoint x: 811, endPoint y: 183, distance: 80.0
click at [811, 192] on p "1-1강부터 4-4강까지 촬영 현장 소음이 간헐적으로 오디오에 녹음되었습니다. 평소 강의 촬영에 사용하던 것과 다른 마이크를 사용해서 발생한 …" at bounding box center [596, 228] width 480 height 72
click at [474, 204] on p "1-1강부터 4-4강까지 촬영 현장 소음이 간헐적으로 오디오에 녹음되었습니다. 평소 강의 촬영에 사용하던 것과 다른 마이크를 사용해서 발생한 …" at bounding box center [596, 228] width 480 height 72
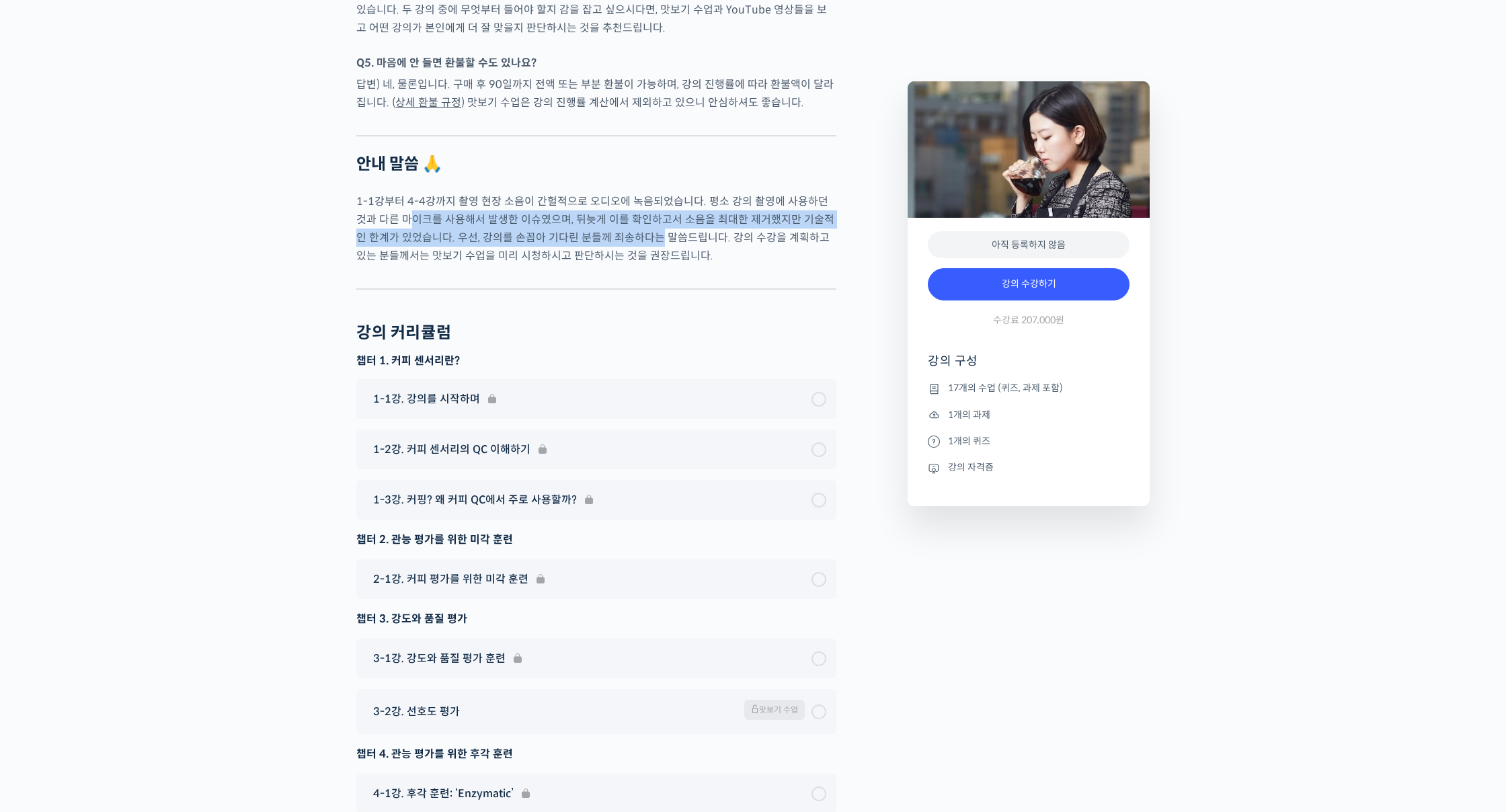
drag, startPoint x: 401, startPoint y: 199, endPoint x: 631, endPoint y: 219, distance: 230.9
click at [631, 219] on p "1-1강부터 4-4강까지 촬영 현장 소음이 간헐적으로 오디오에 녹음되었습니다. 평소 강의 촬영에 사용하던 것과 다른 마이크를 사용해서 발생한 …" at bounding box center [596, 228] width 480 height 72
drag, startPoint x: 503, startPoint y: 205, endPoint x: 689, endPoint y: 217, distance: 186.4
click at [689, 217] on p "1-1강부터 4-4강까지 촬영 현장 소음이 간헐적으로 오디오에 녹음되었습니다. 평소 강의 촬영에 사용하던 것과 다른 마이크를 사용해서 발생한 …" at bounding box center [596, 228] width 480 height 72
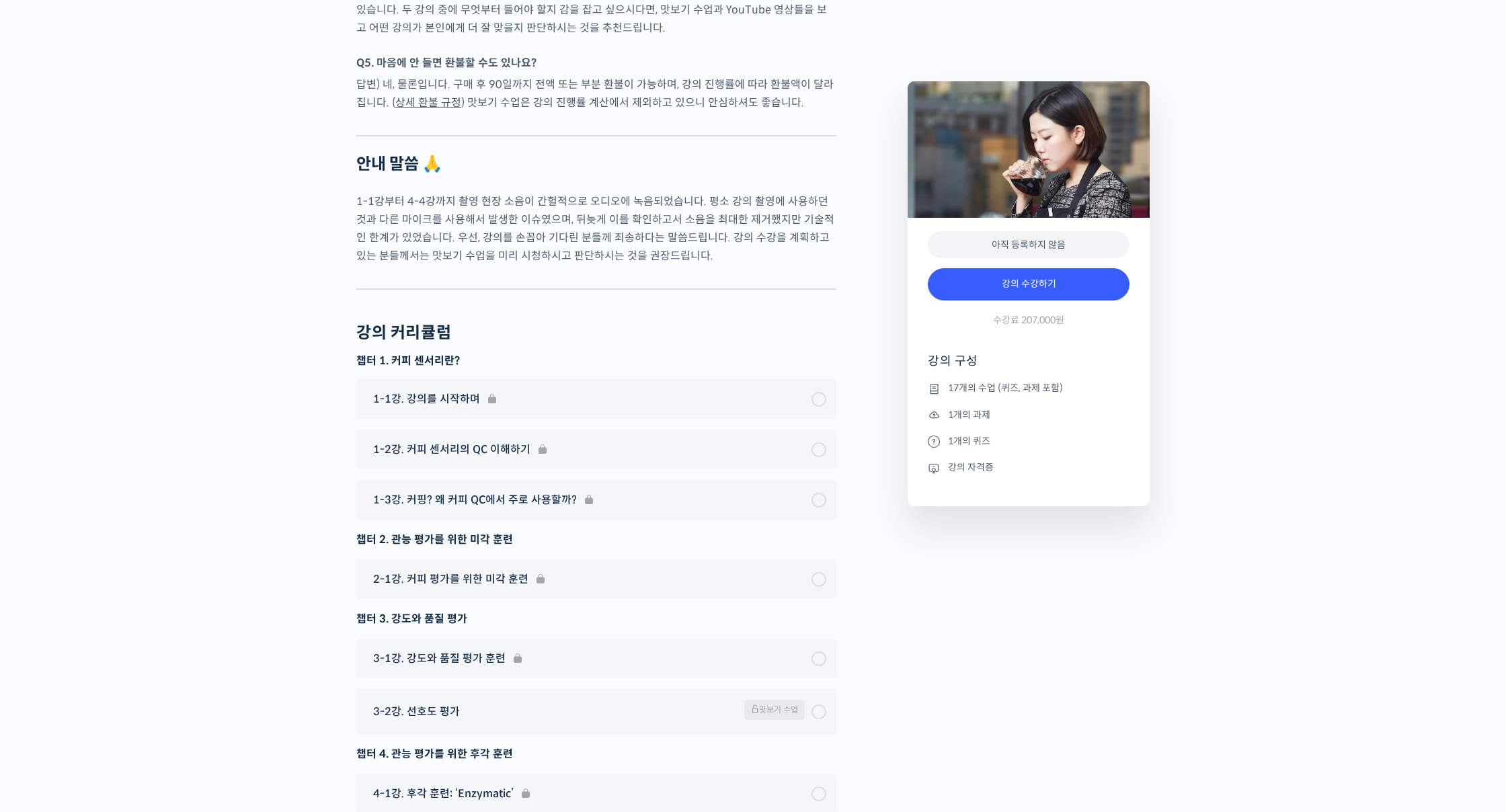
click at [684, 228] on p "1-1강부터 4-4강까지 촬영 현장 소음이 간헐적으로 오디오에 녹음되었습니다. 평소 강의 촬영에 사용하던 것과 다른 마이크를 사용해서 발생한 …" at bounding box center [596, 228] width 480 height 72
drag, startPoint x: 425, startPoint y: 231, endPoint x: 657, endPoint y: 243, distance: 232.3
click at [654, 242] on p "1-1강부터 4-4강까지 촬영 현장 소음이 간헐적으로 오디오에 녹음되었습니다. 평소 강의 촬영에 사용하던 것과 다른 마이크를 사용해서 발생한 …" at bounding box center [596, 228] width 480 height 72
click at [674, 235] on p "1-1강부터 4-4강까지 촬영 현장 소음이 간헐적으로 오디오에 녹음되었습니다. 평소 강의 촬영에 사용하던 것과 다른 마이크를 사용해서 발생한 …" at bounding box center [596, 228] width 480 height 72
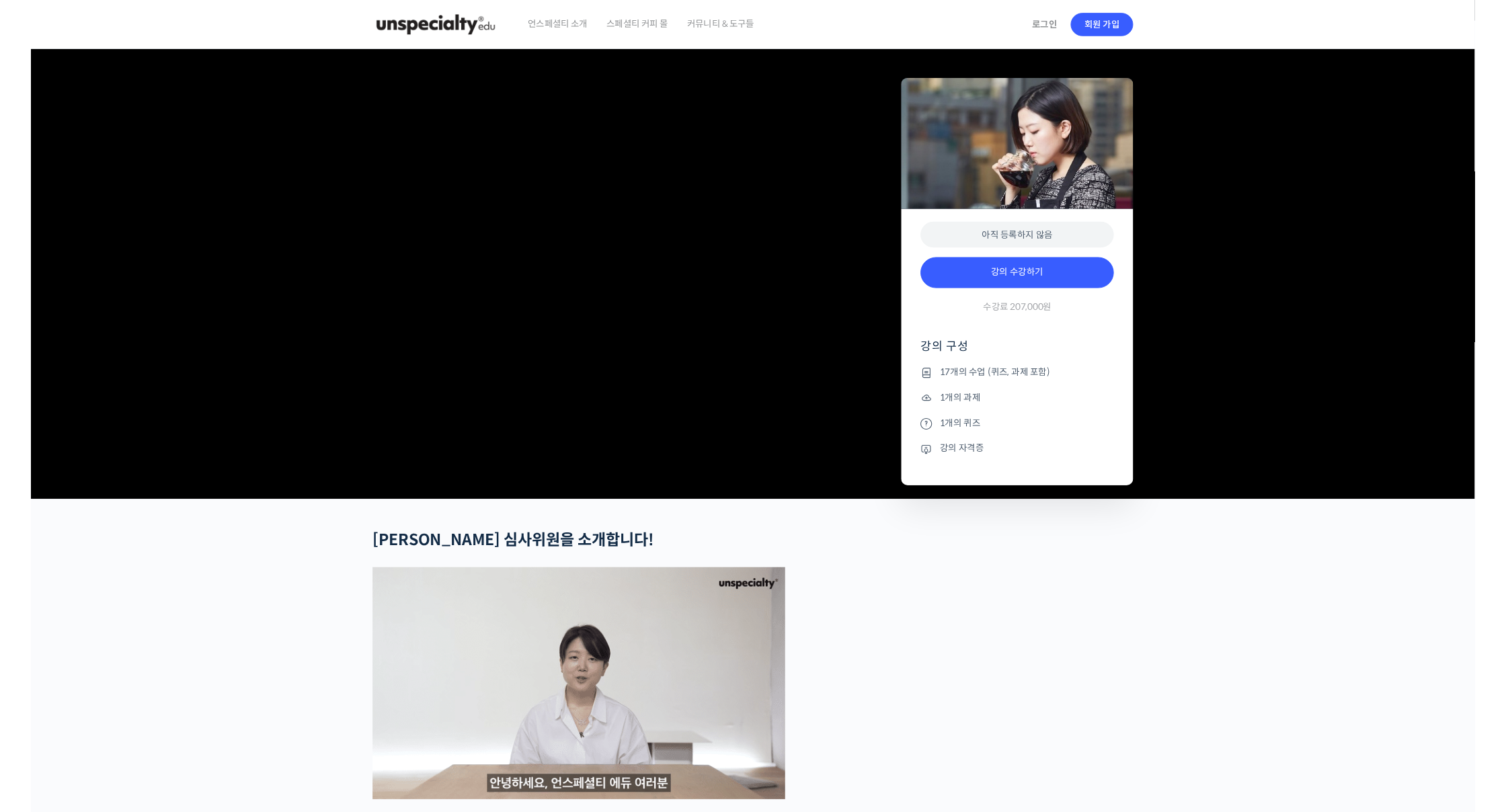
scroll to position [1110, 0]
